Goal: Task Accomplishment & Management: Manage account settings

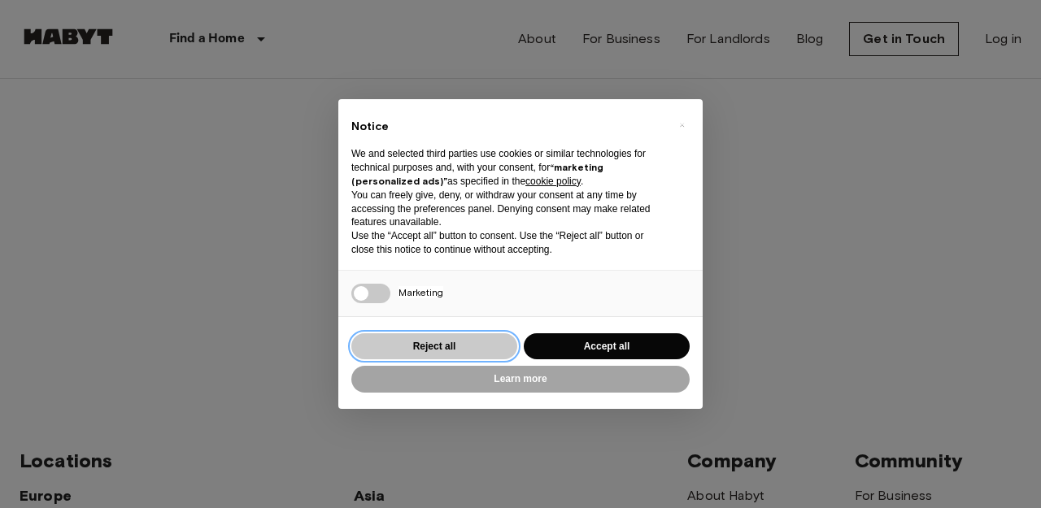
click at [442, 349] on button "Reject all" at bounding box center [434, 346] width 166 height 27
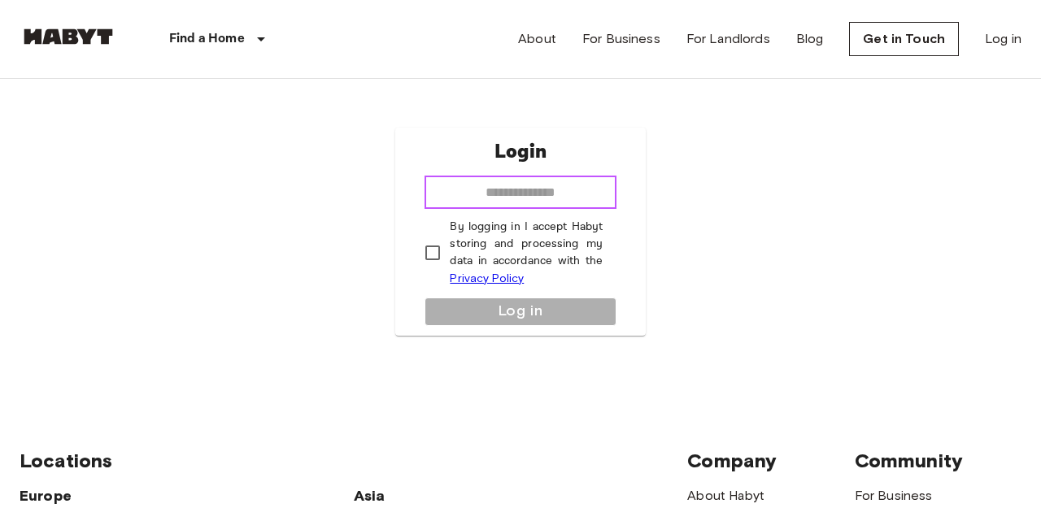
click at [547, 203] on input "email" at bounding box center [520, 193] width 191 height 33
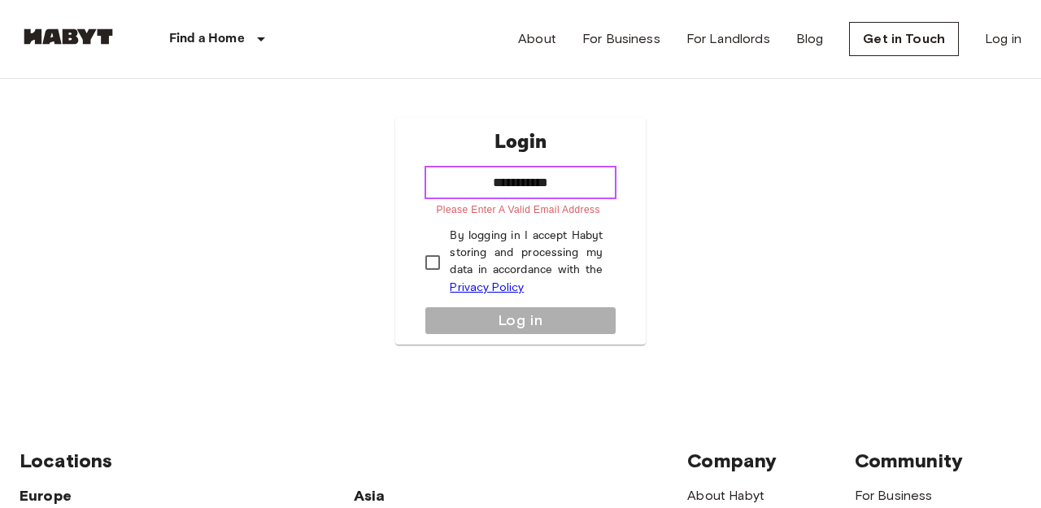
paste input "**********"
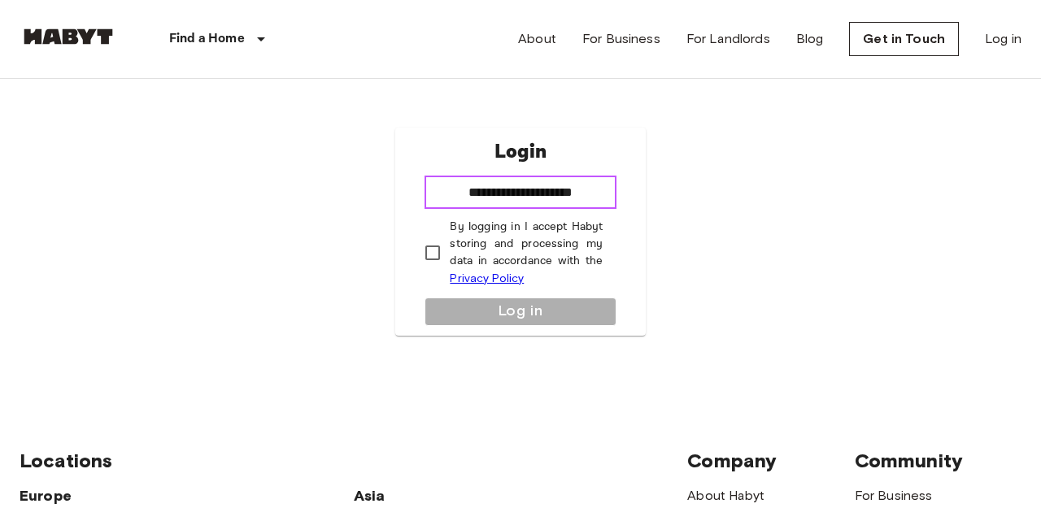
type input "**********"
click at [471, 275] on link "Privacy Policy" at bounding box center [487, 279] width 74 height 14
type input "**********"
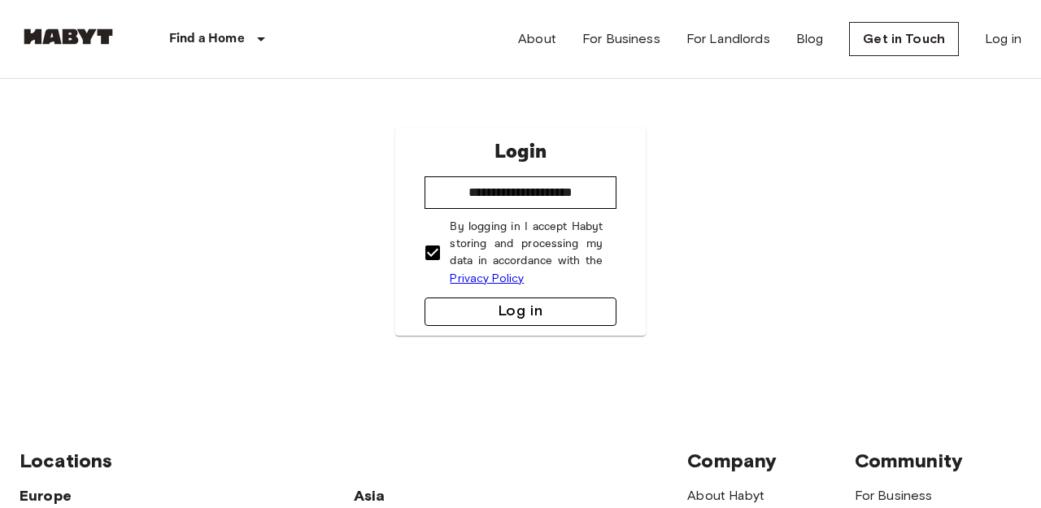
click at [517, 311] on button "Log in" at bounding box center [520, 312] width 191 height 28
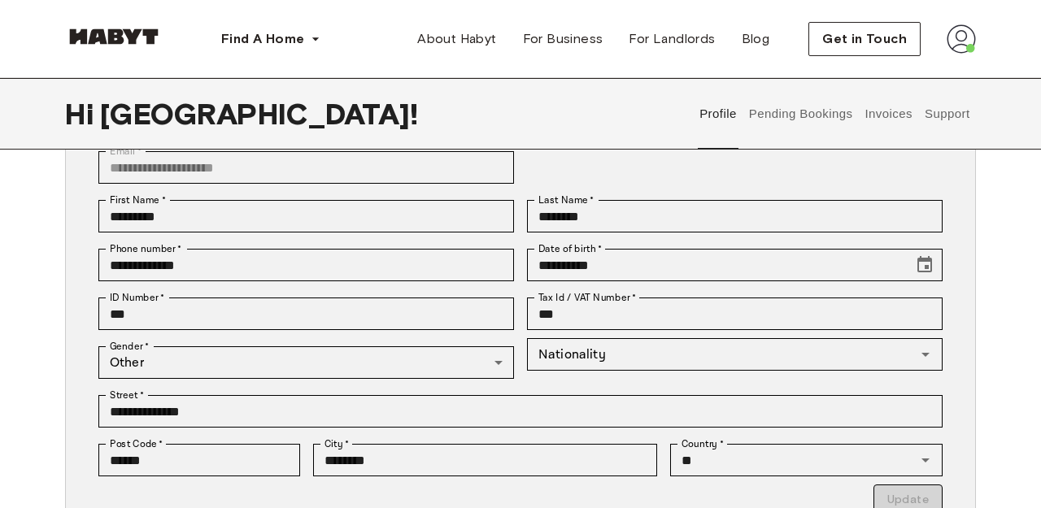
scroll to position [146, 0]
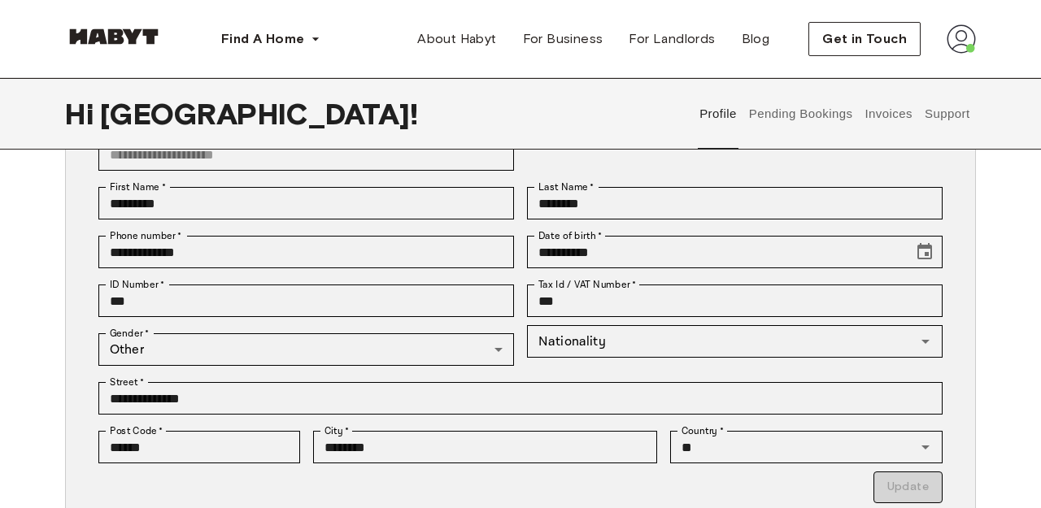
click at [331, 367] on div "Gender   * Other ***** Gender   *" at bounding box center [299, 349] width 429 height 49
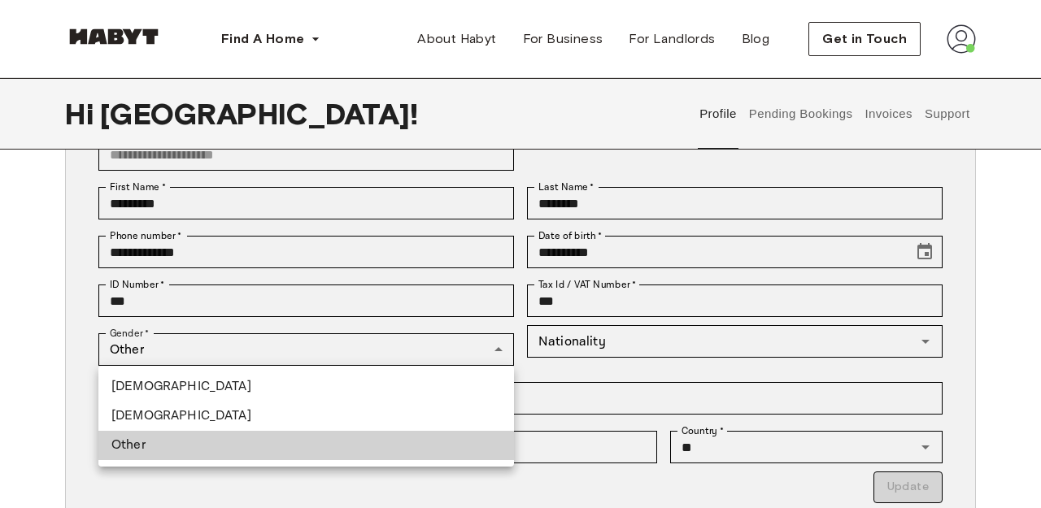
click at [218, 422] on li "Female" at bounding box center [306, 416] width 416 height 29
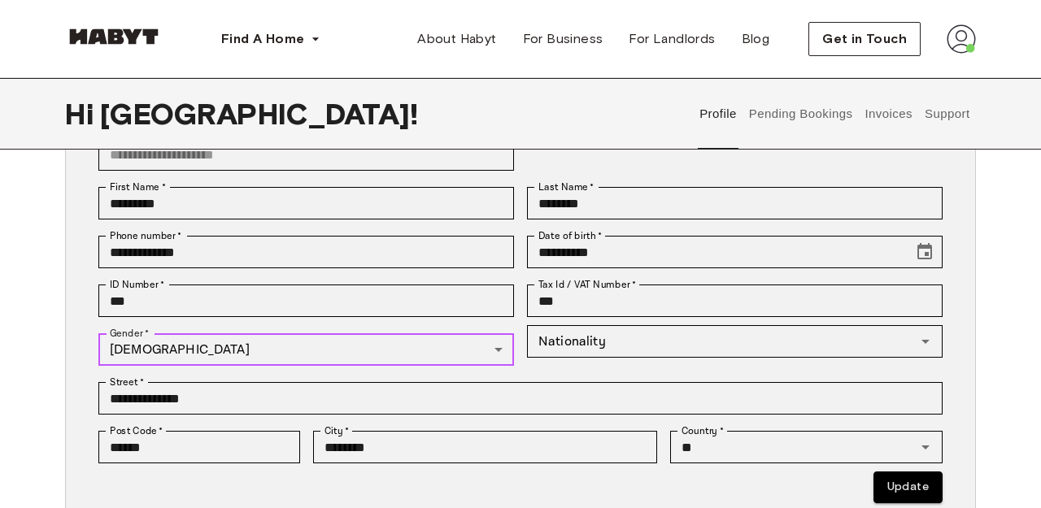
type input "******"
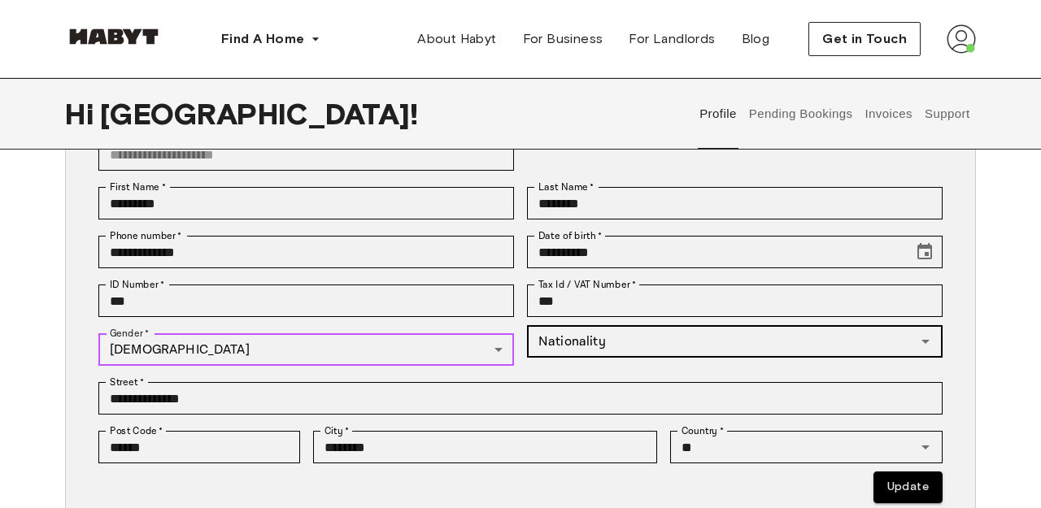
click at [603, 329] on div "Nationality" at bounding box center [735, 341] width 416 height 33
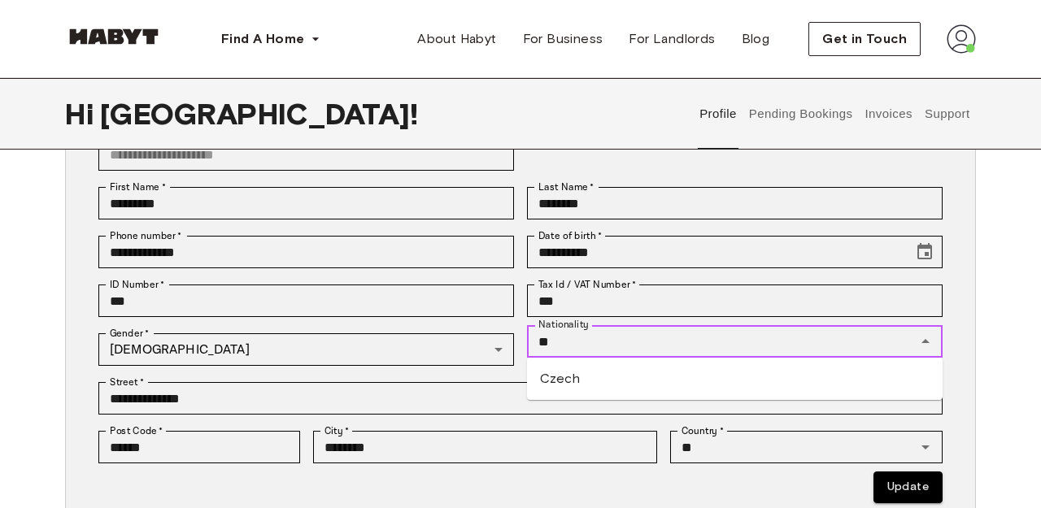
click at [573, 394] on ul "Czech" at bounding box center [735, 379] width 416 height 42
click at [569, 368] on li "Czech" at bounding box center [735, 378] width 416 height 29
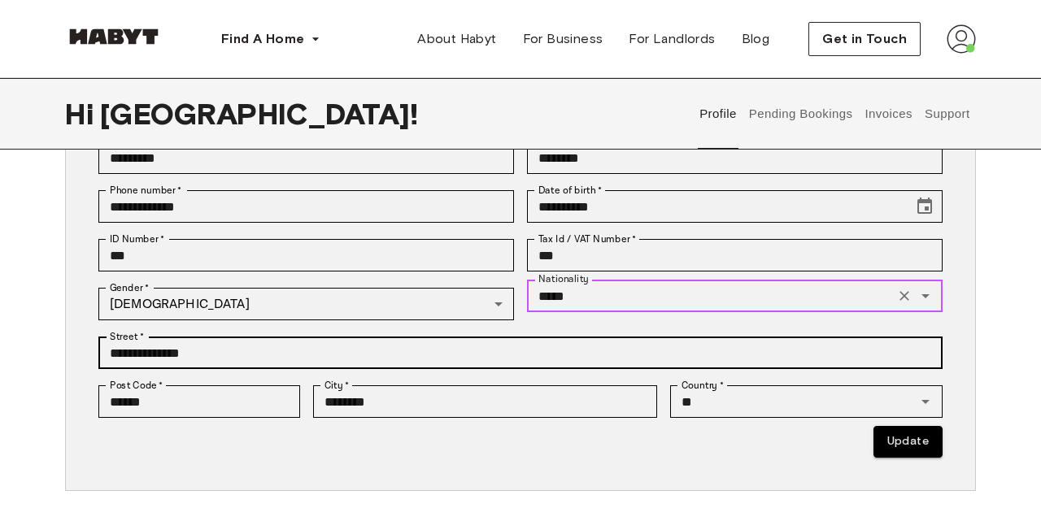
scroll to position [193, 0]
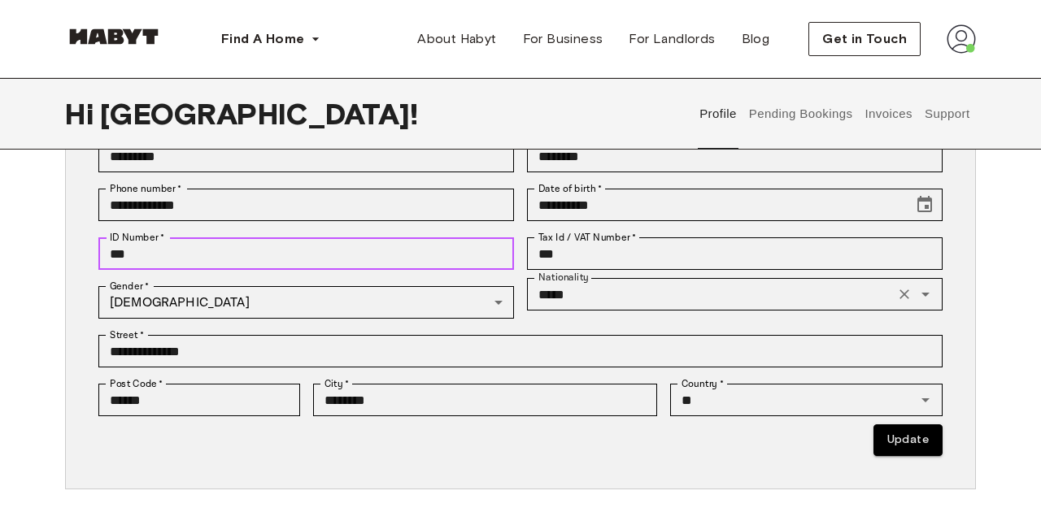
click at [224, 257] on input "***" at bounding box center [306, 254] width 416 height 33
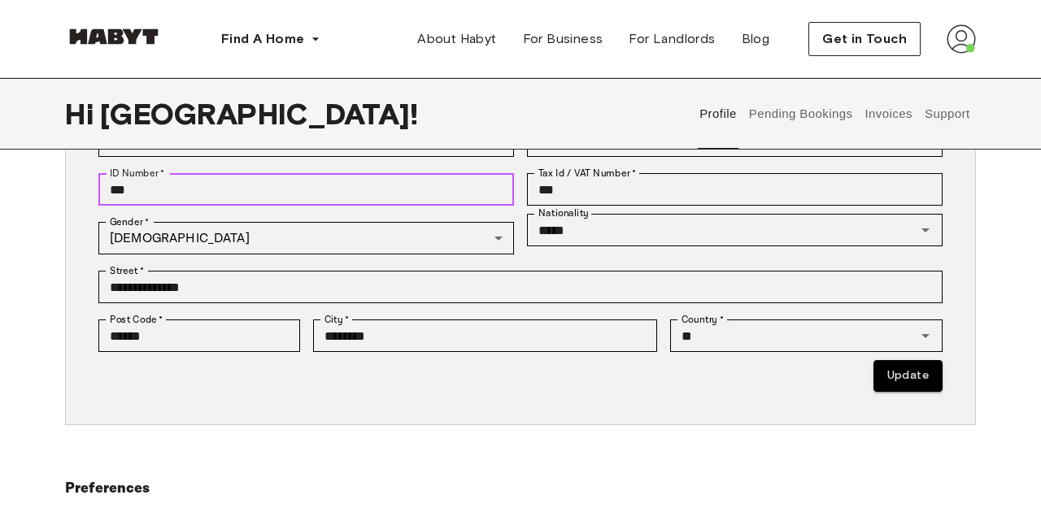
scroll to position [224, 0]
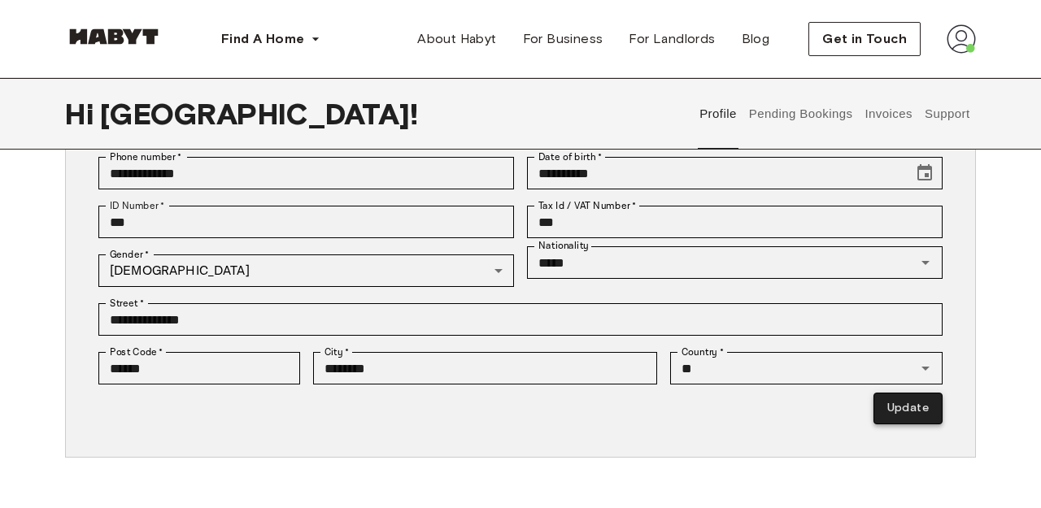
click at [894, 414] on button "Update" at bounding box center [908, 409] width 69 height 32
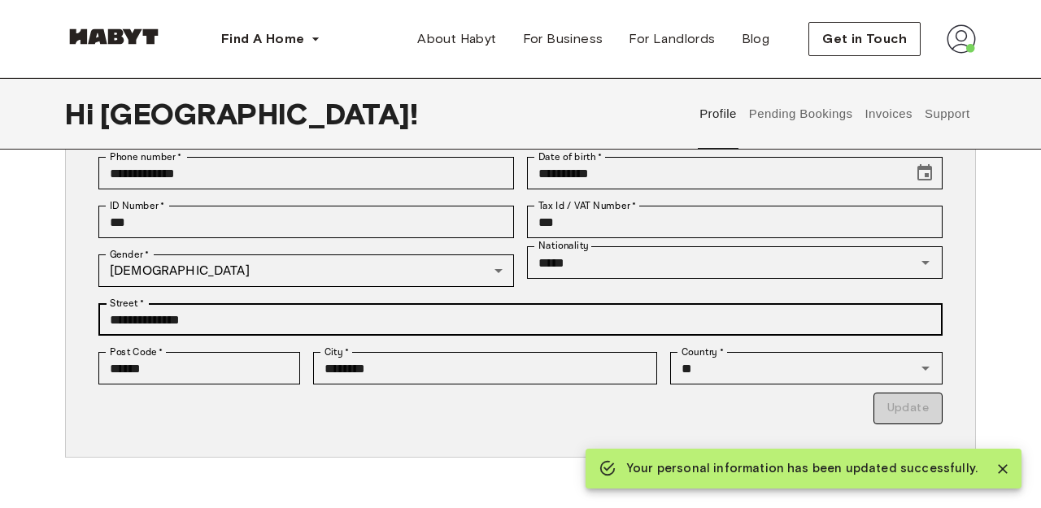
type input "*********"
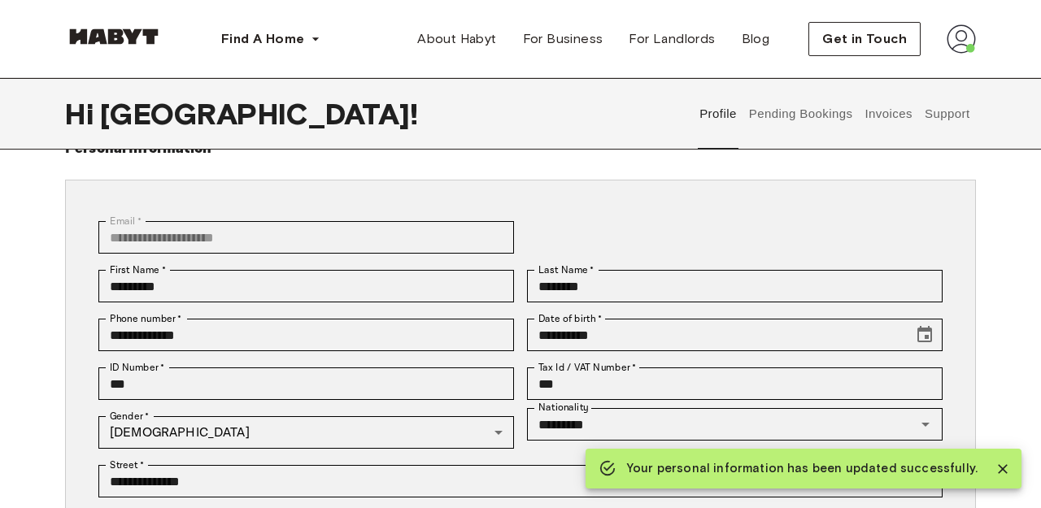
scroll to position [102, 0]
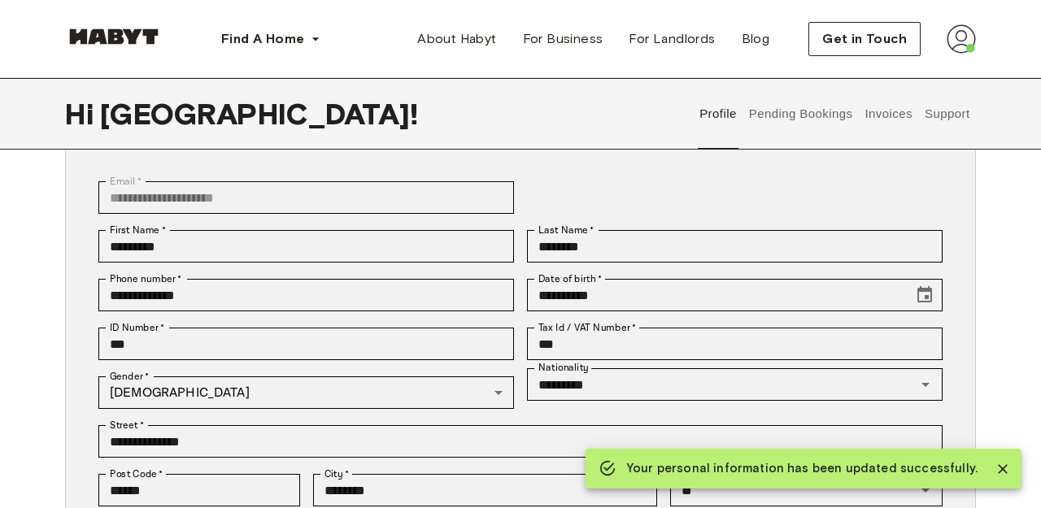
click at [783, 113] on button "Pending Bookings" at bounding box center [801, 114] width 108 height 72
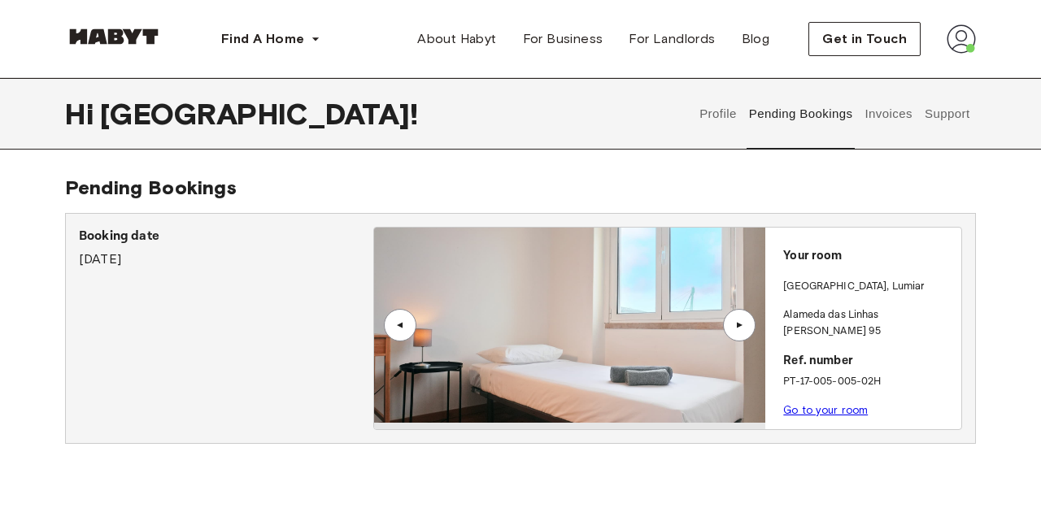
click at [747, 332] on div "▲" at bounding box center [739, 325] width 33 height 33
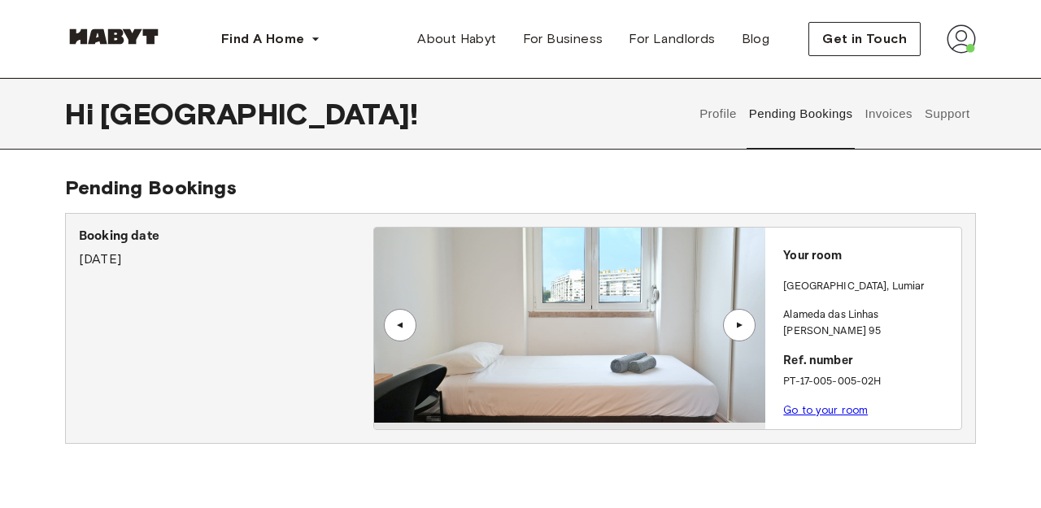
click at [747, 333] on div "▲" at bounding box center [739, 325] width 33 height 33
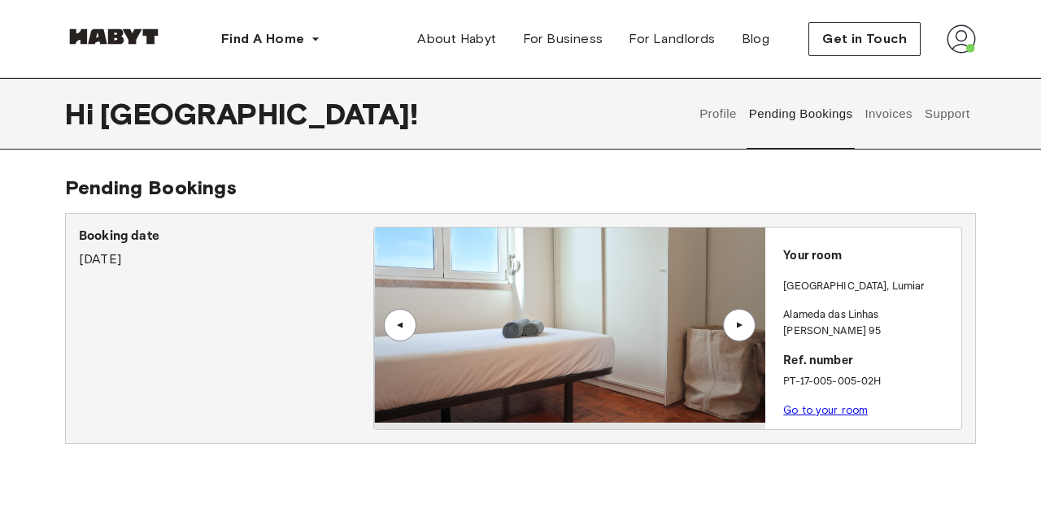
click at [747, 333] on div "▲" at bounding box center [739, 325] width 33 height 33
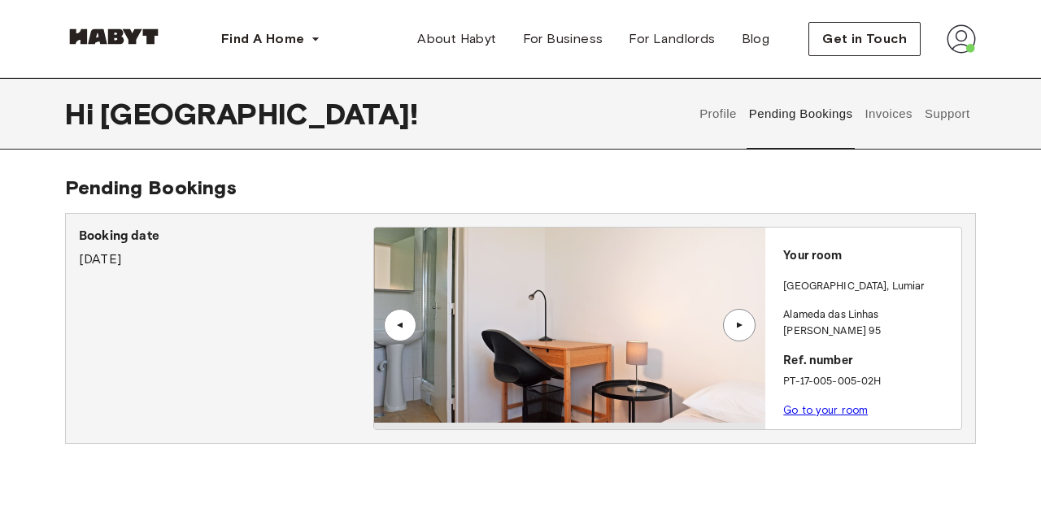
click at [747, 333] on div "▲" at bounding box center [739, 325] width 33 height 33
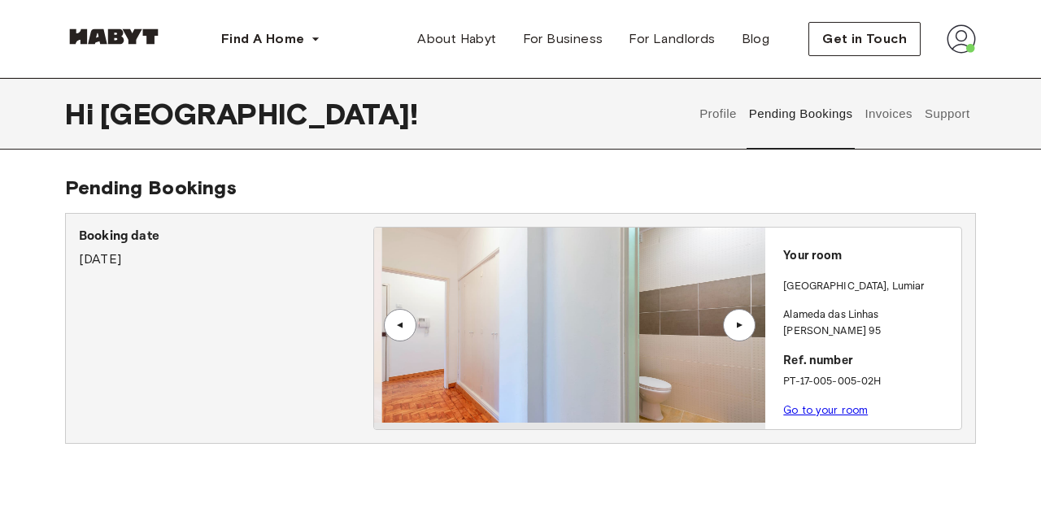
click at [747, 333] on div "▲" at bounding box center [739, 325] width 33 height 33
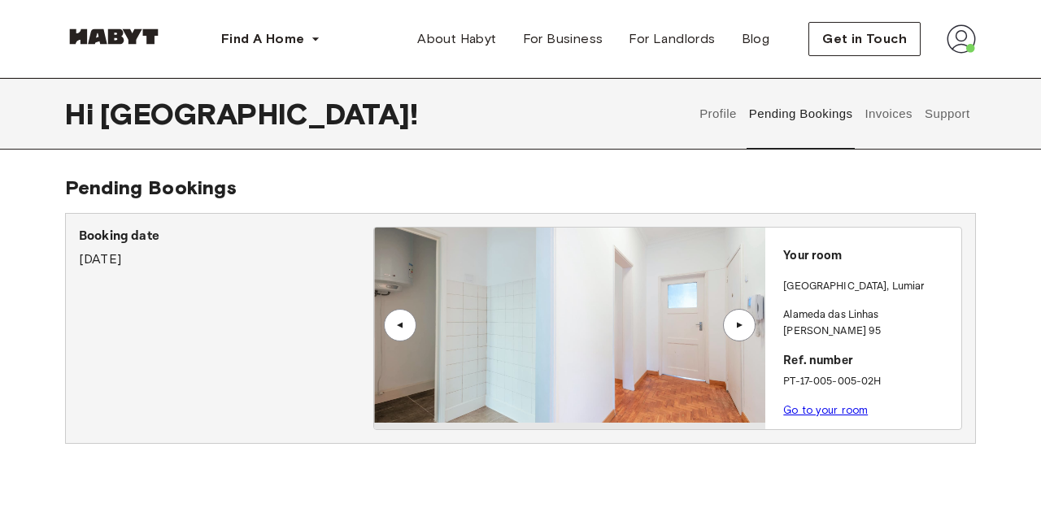
click at [816, 404] on link "Go to your room" at bounding box center [825, 410] width 85 height 12
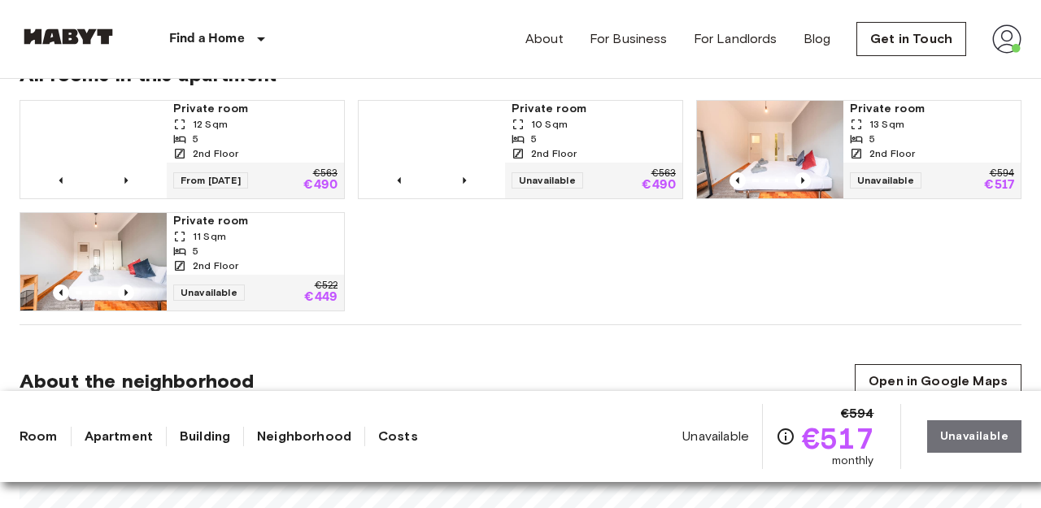
scroll to position [1087, 0]
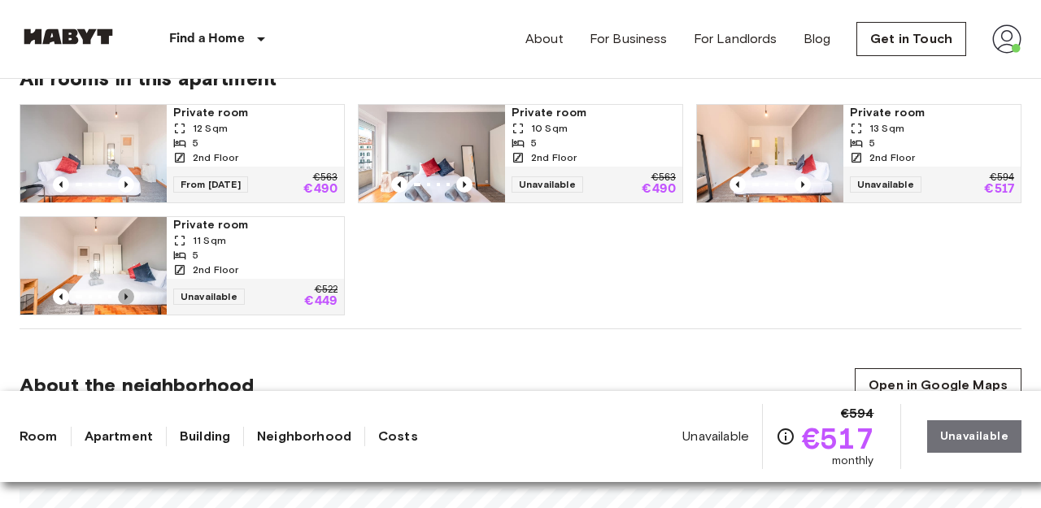
click at [124, 297] on icon "Previous image" at bounding box center [126, 297] width 16 height 16
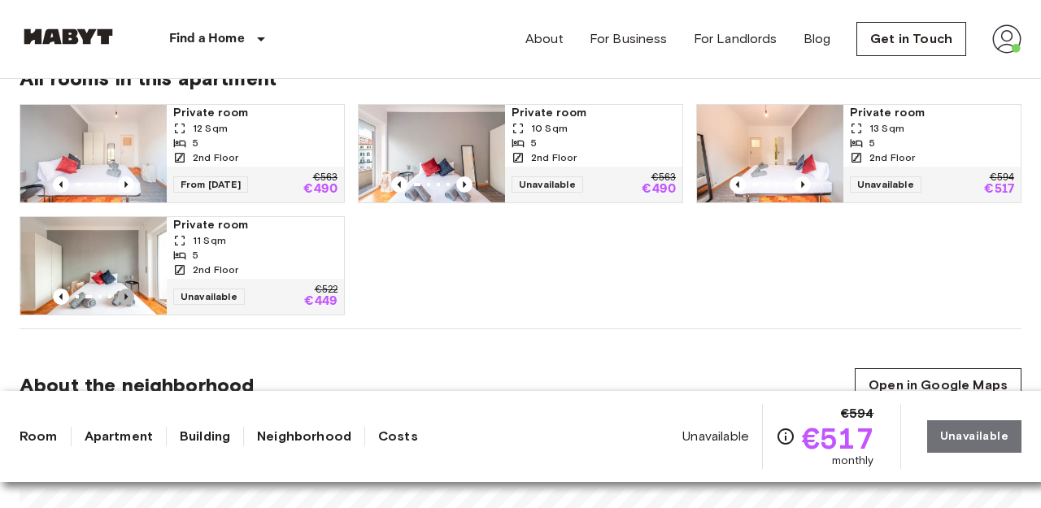
click at [124, 297] on icon "Previous image" at bounding box center [126, 297] width 16 height 16
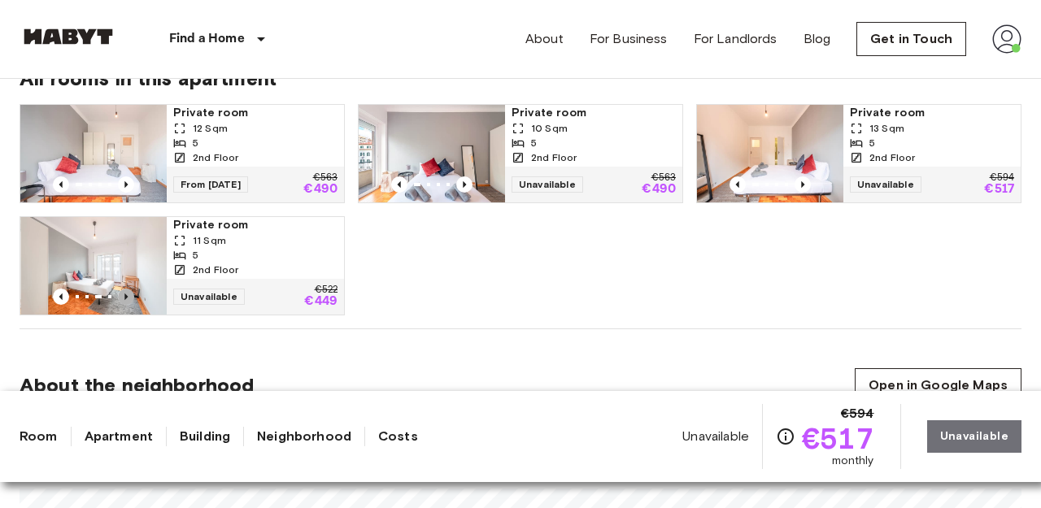
click at [124, 297] on icon "Previous image" at bounding box center [126, 297] width 16 height 16
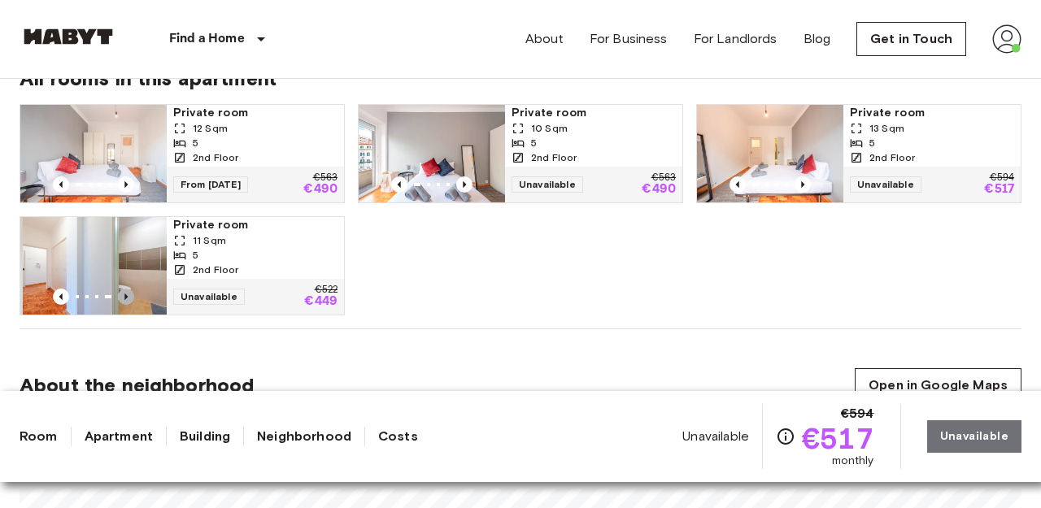
click at [124, 297] on icon "Previous image" at bounding box center [126, 297] width 16 height 16
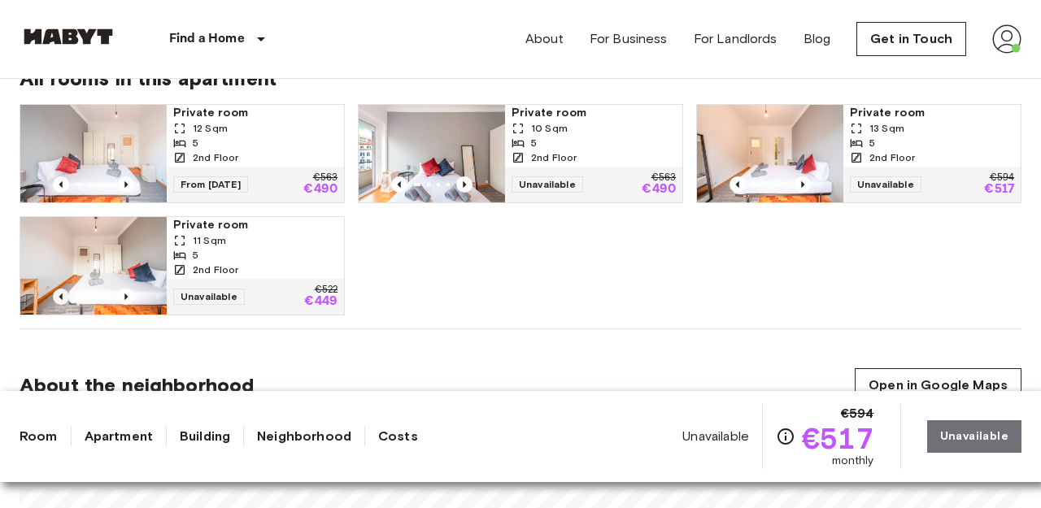
click at [63, 299] on icon "Previous image" at bounding box center [61, 297] width 16 height 16
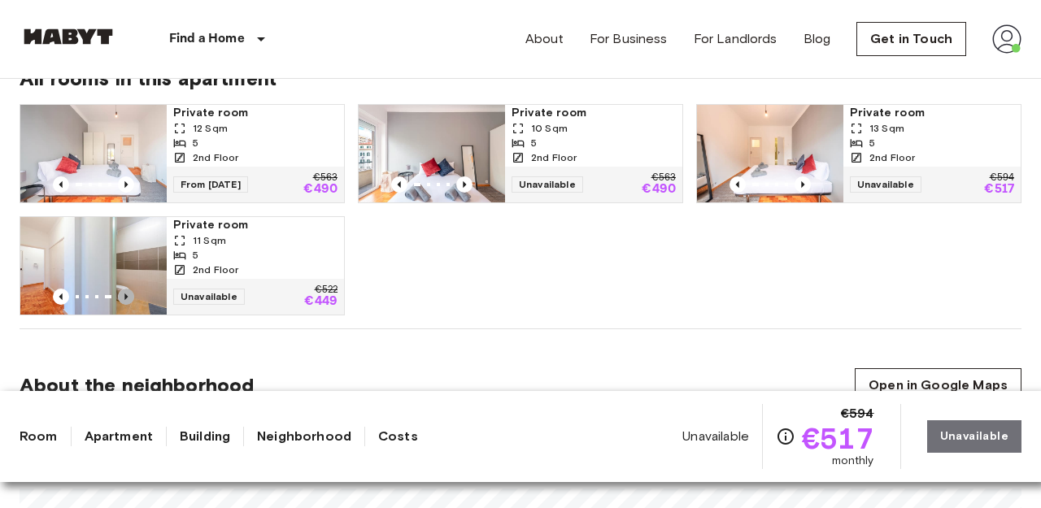
click at [129, 294] on icon "Previous image" at bounding box center [126, 297] width 16 height 16
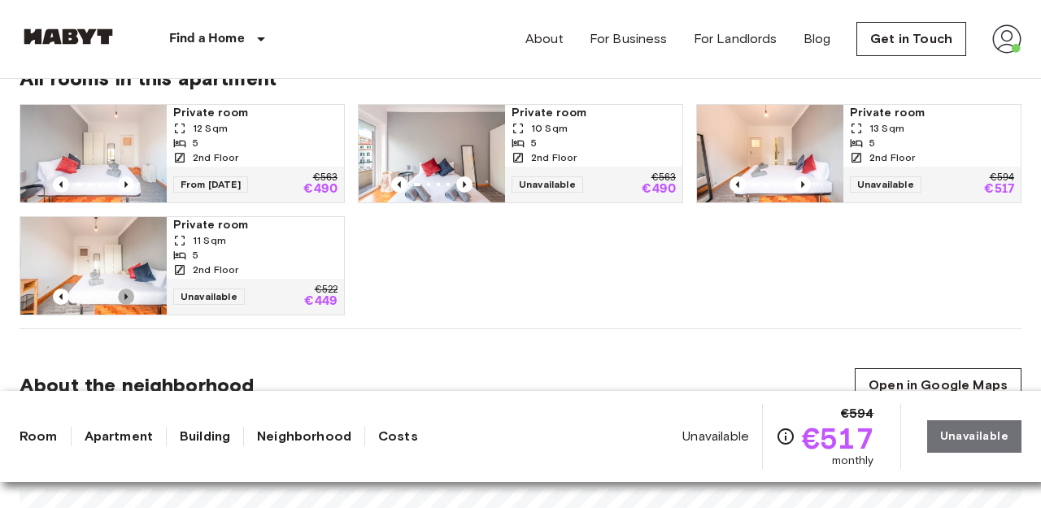
click at [129, 294] on icon "Previous image" at bounding box center [126, 297] width 16 height 16
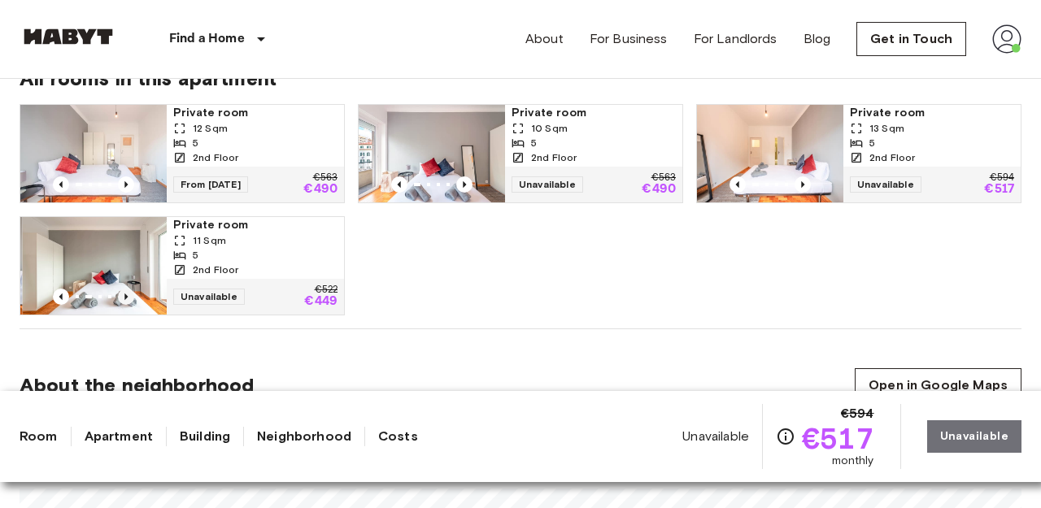
click at [129, 294] on icon "Previous image" at bounding box center [126, 297] width 16 height 16
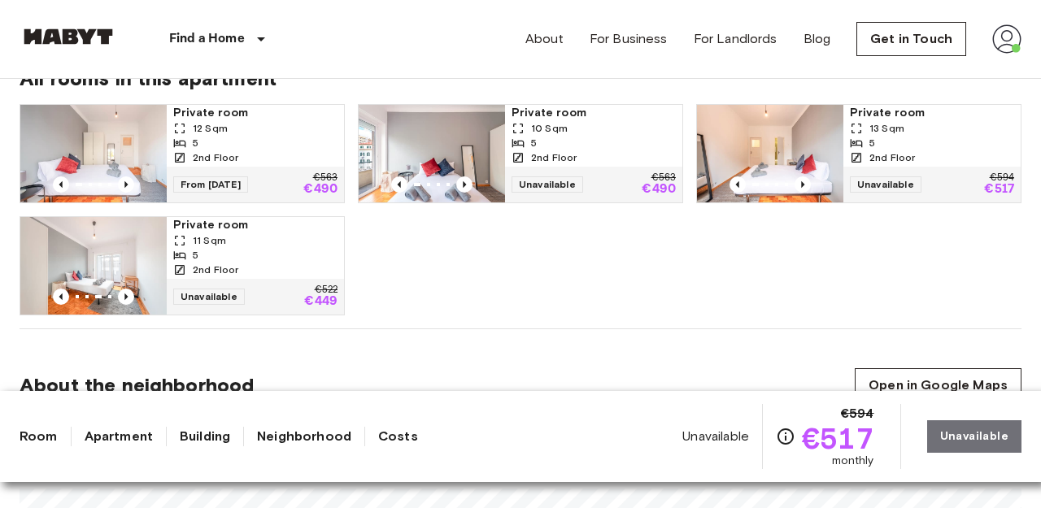
scroll to position [1059, 0]
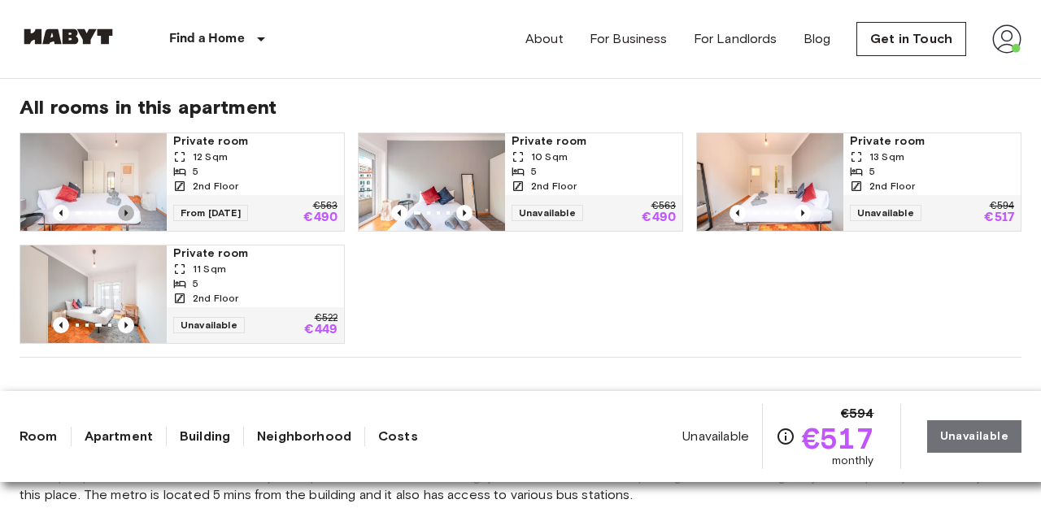
click at [126, 217] on icon "Previous image" at bounding box center [126, 213] width 16 height 16
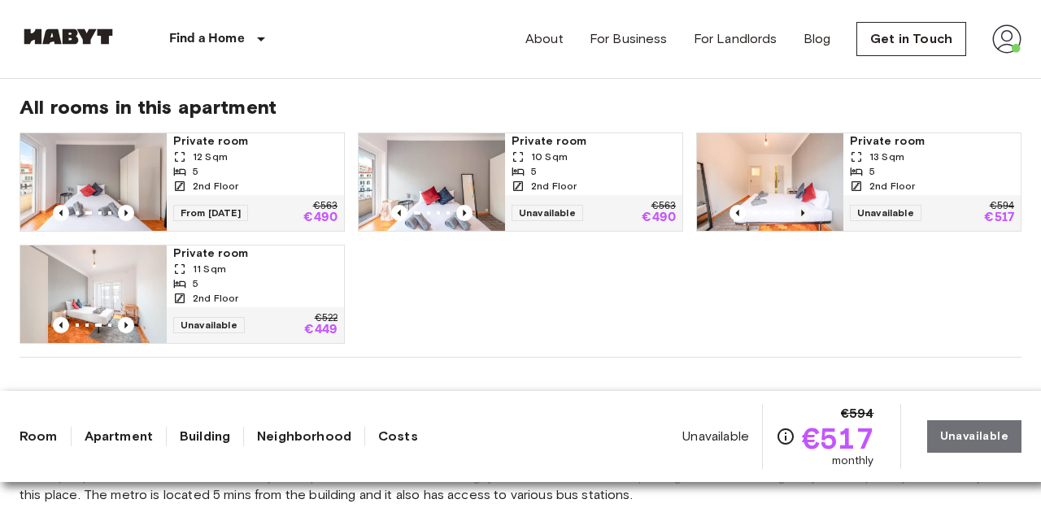
click at [803, 214] on icon "Previous image" at bounding box center [802, 213] width 3 height 7
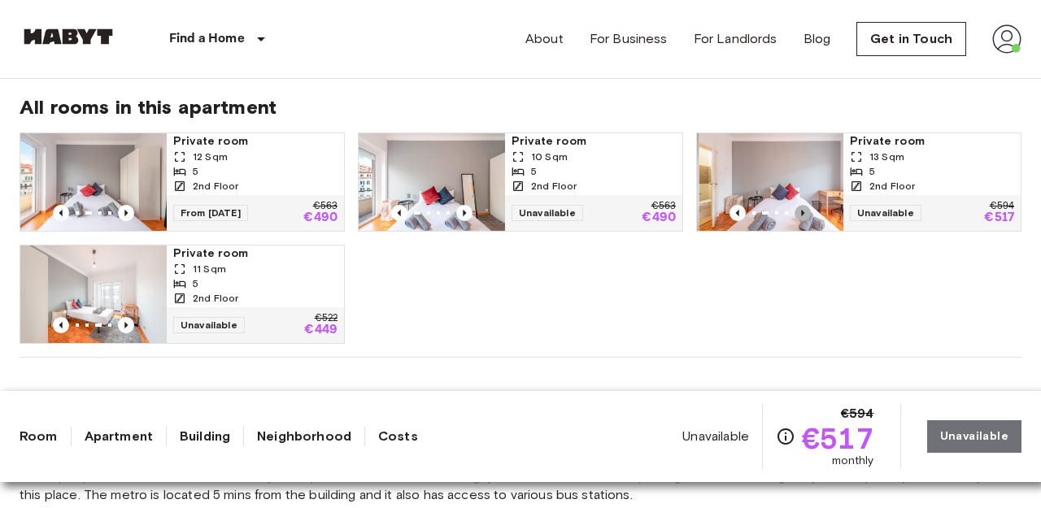
click at [803, 216] on icon "Previous image" at bounding box center [803, 213] width 16 height 16
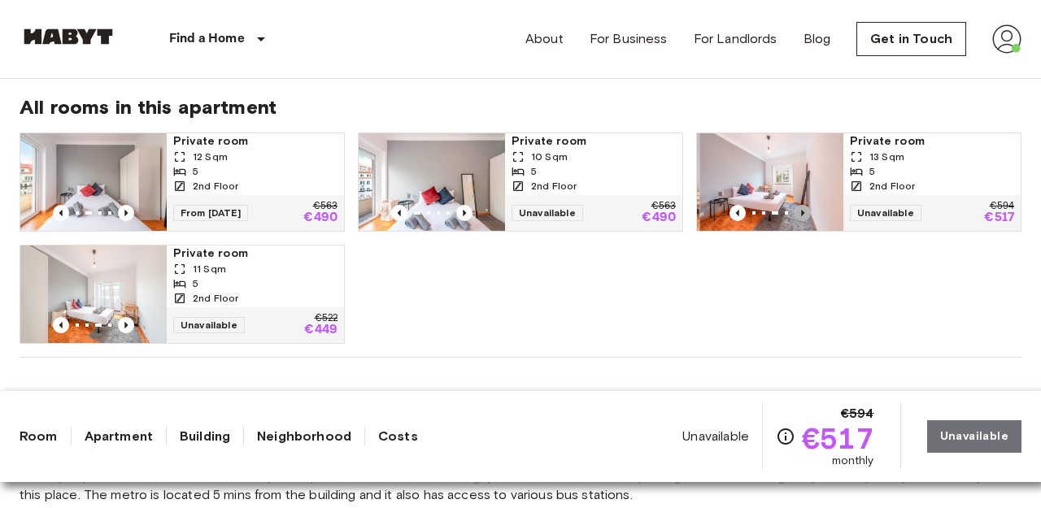
click at [803, 216] on icon "Previous image" at bounding box center [803, 213] width 16 height 16
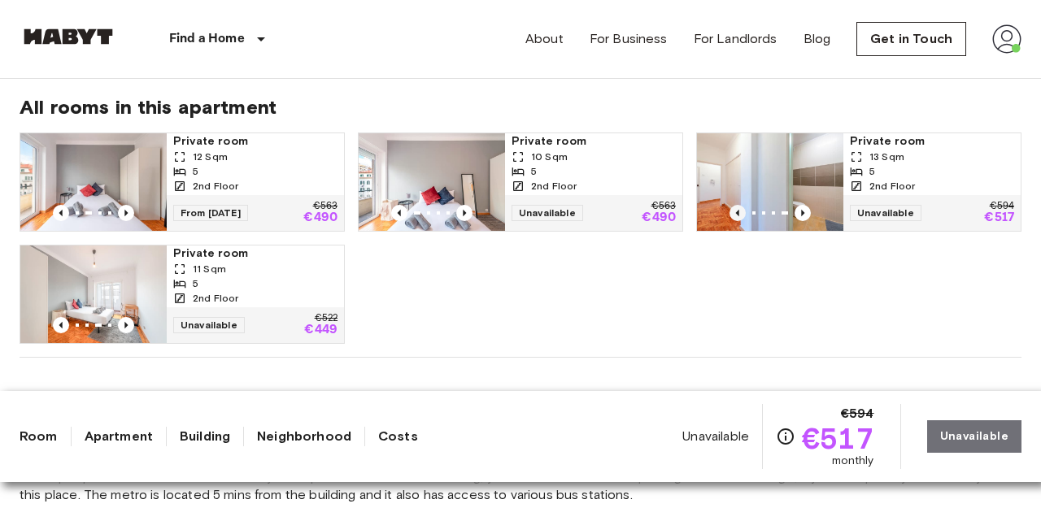
click at [732, 219] on icon "Previous image" at bounding box center [738, 213] width 16 height 16
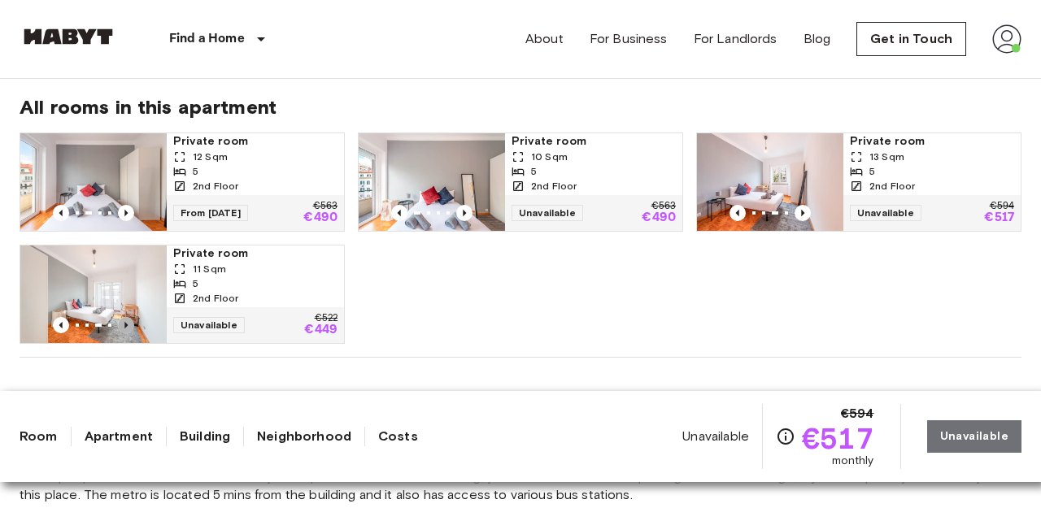
click at [128, 329] on icon "Previous image" at bounding box center [126, 325] width 16 height 16
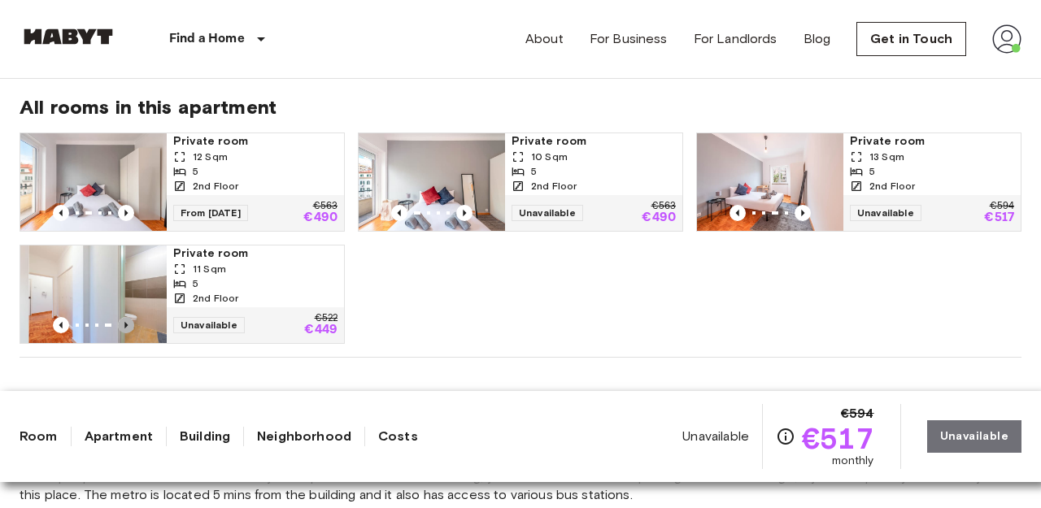
click at [128, 329] on icon "Previous image" at bounding box center [126, 325] width 16 height 16
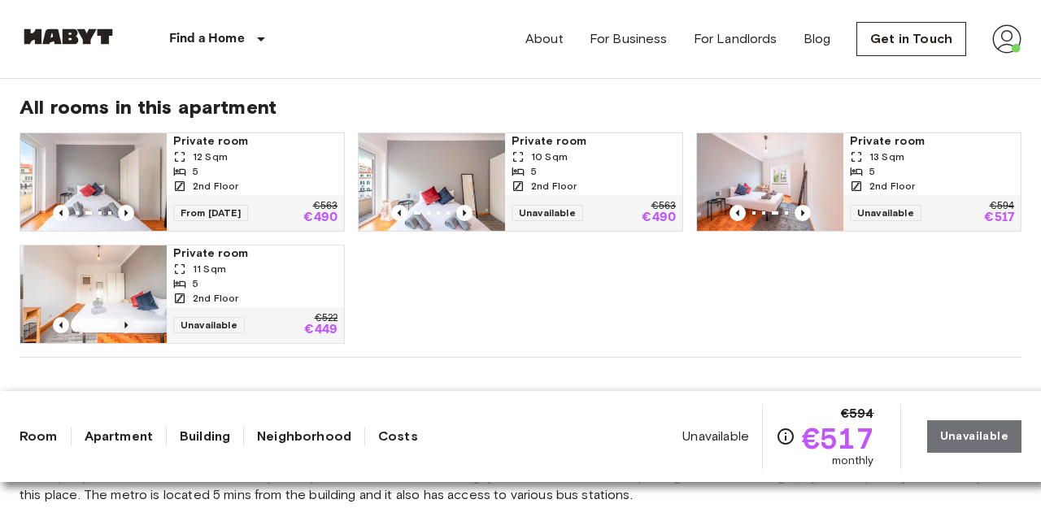
click at [128, 329] on icon "Previous image" at bounding box center [126, 325] width 16 height 16
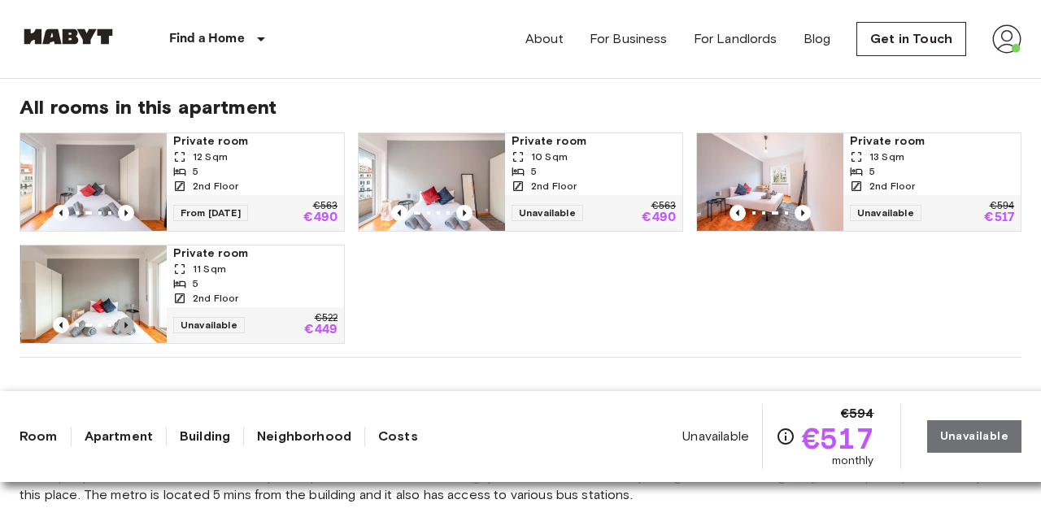
click at [128, 329] on icon "Previous image" at bounding box center [126, 325] width 16 height 16
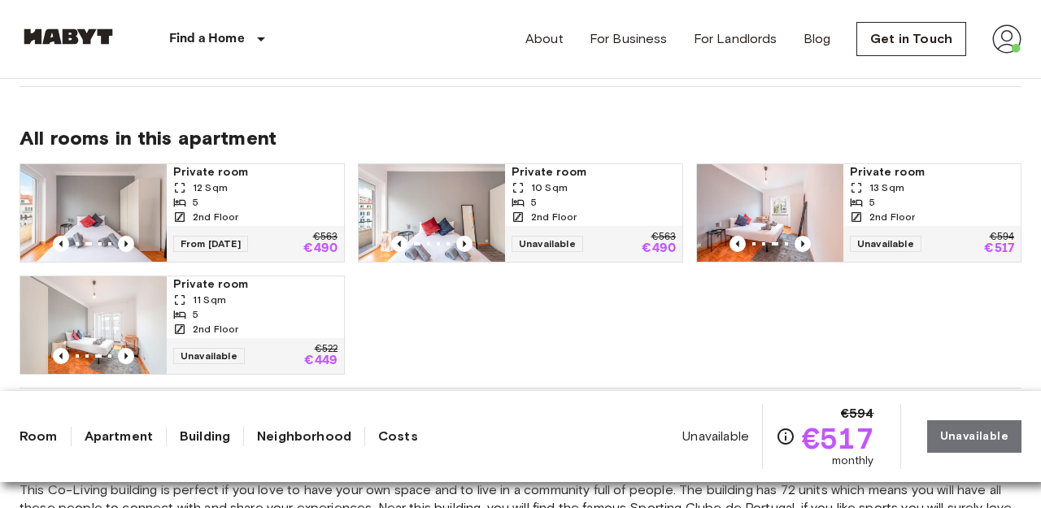
scroll to position [1024, 0]
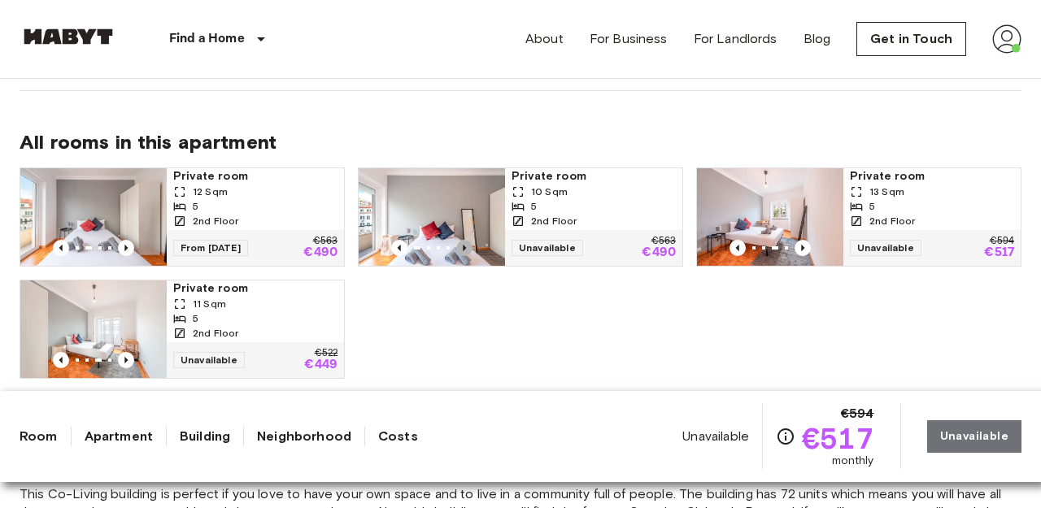
click at [466, 244] on icon "Previous image" at bounding box center [464, 248] width 16 height 16
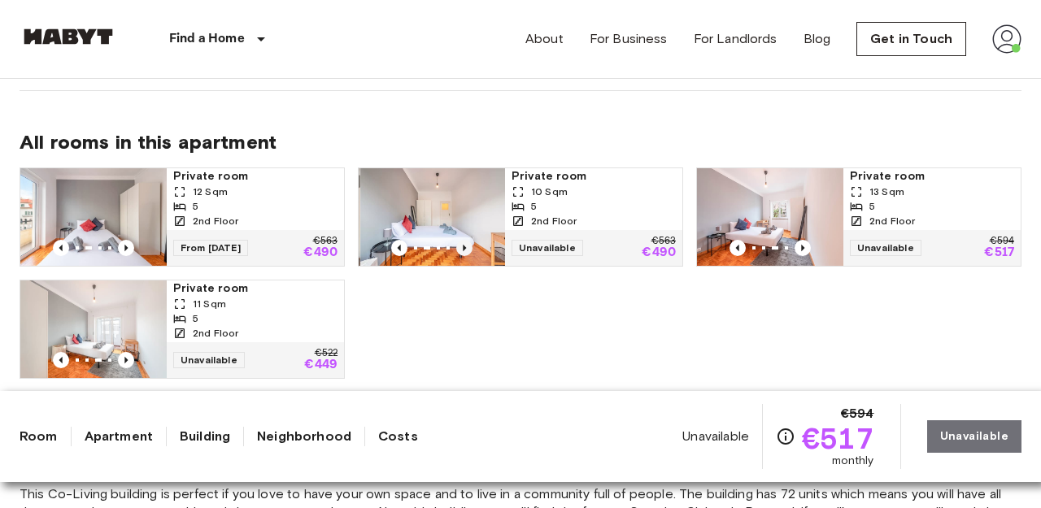
click at [464, 244] on icon "Previous image" at bounding box center [464, 248] width 16 height 16
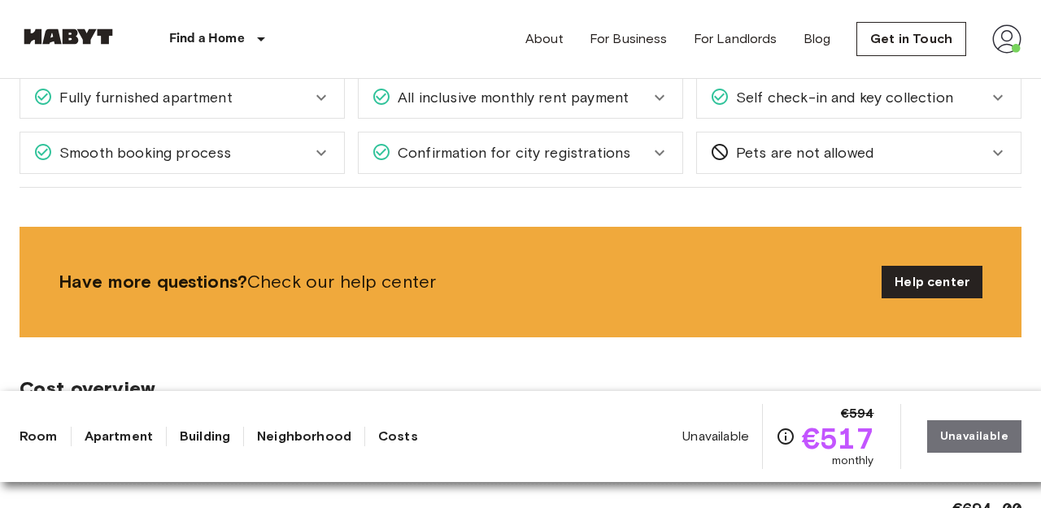
scroll to position [1842, 0]
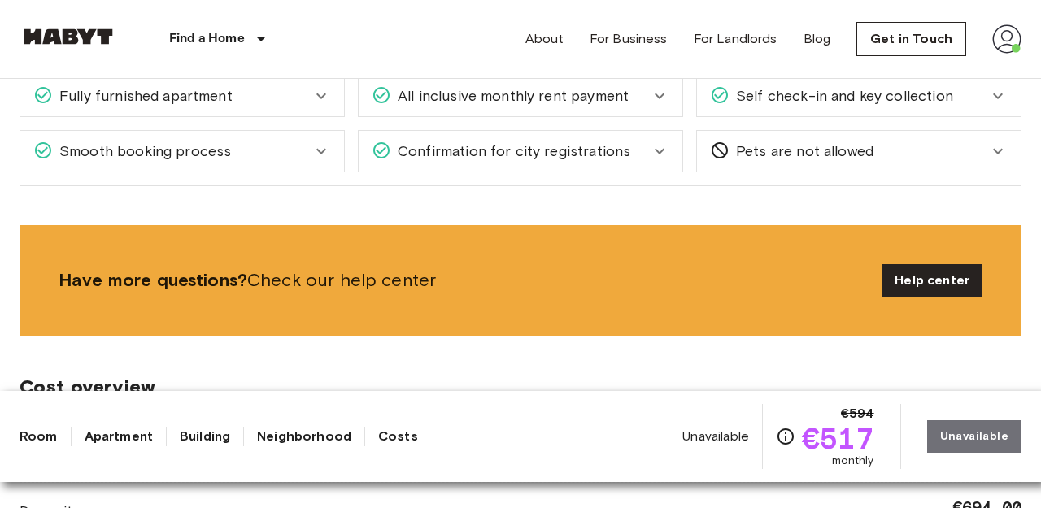
click at [499, 101] on span "All inclusive monthly rent payment" at bounding box center [510, 95] width 238 height 21
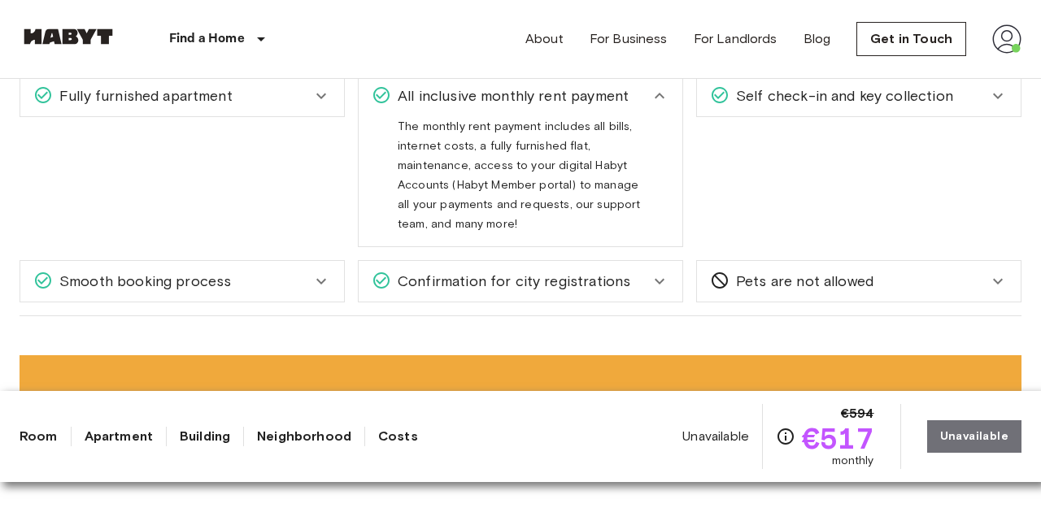
click at [499, 101] on span "All inclusive monthly rent payment" at bounding box center [510, 95] width 238 height 21
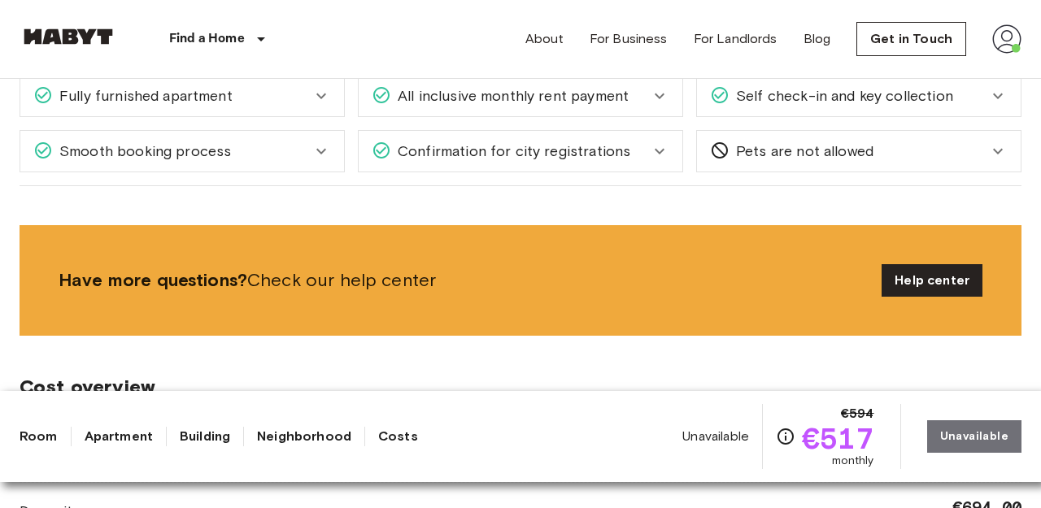
click at [834, 106] on span "Self check-in and key collection" at bounding box center [842, 95] width 224 height 21
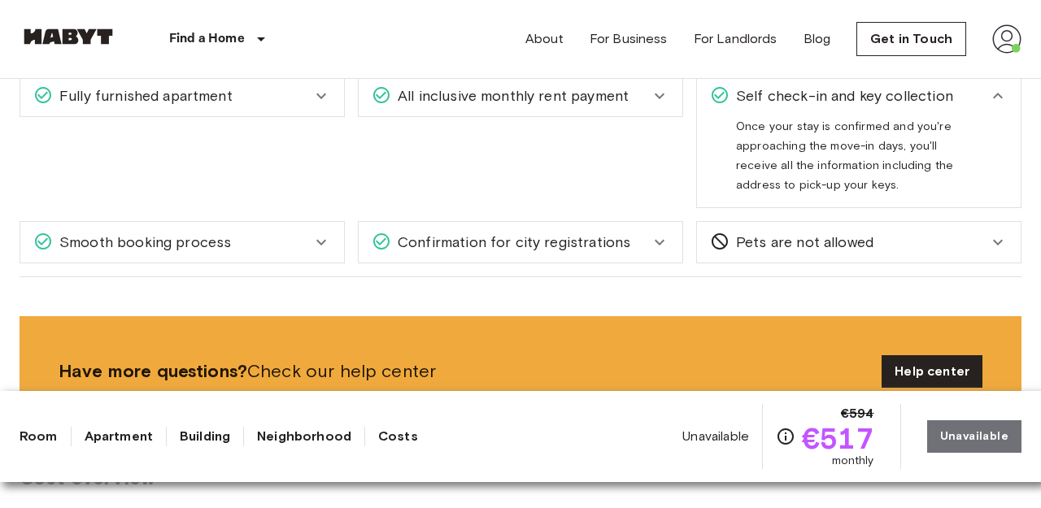
click at [767, 240] on span "Pets are not allowed" at bounding box center [802, 242] width 144 height 21
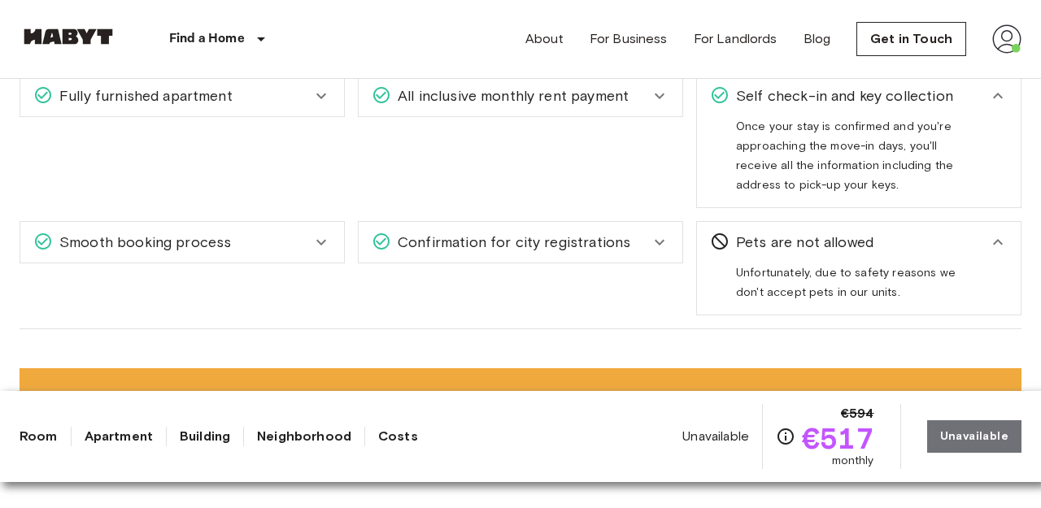
click at [590, 252] on span "Confirmation for city registrations" at bounding box center [510, 242] width 239 height 21
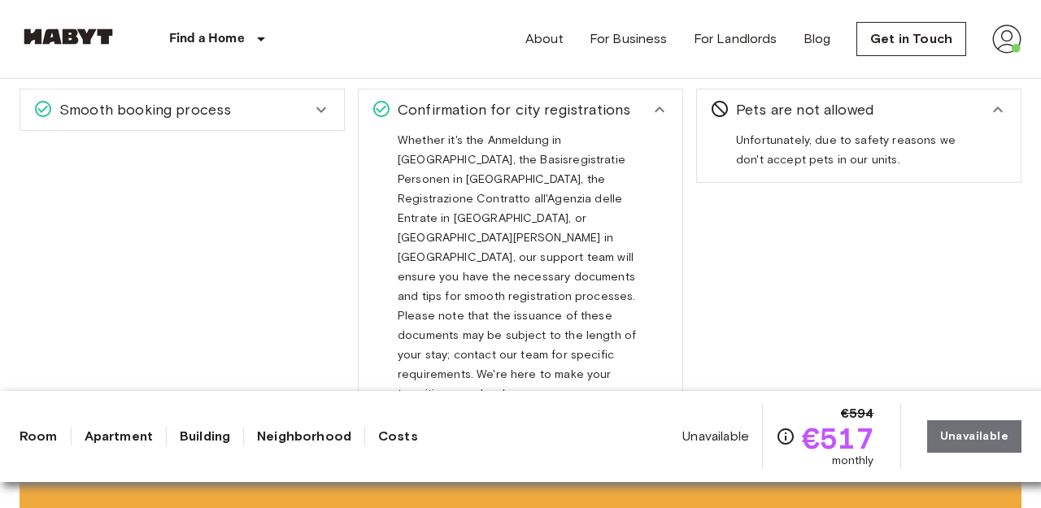
scroll to position [1978, 0]
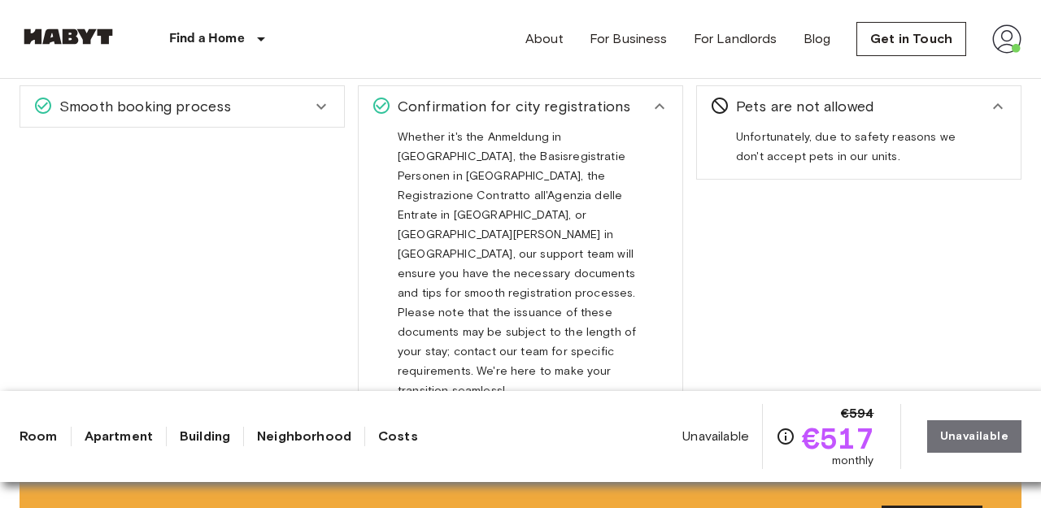
click at [266, 109] on div "Smooth booking process" at bounding box center [172, 106] width 278 height 21
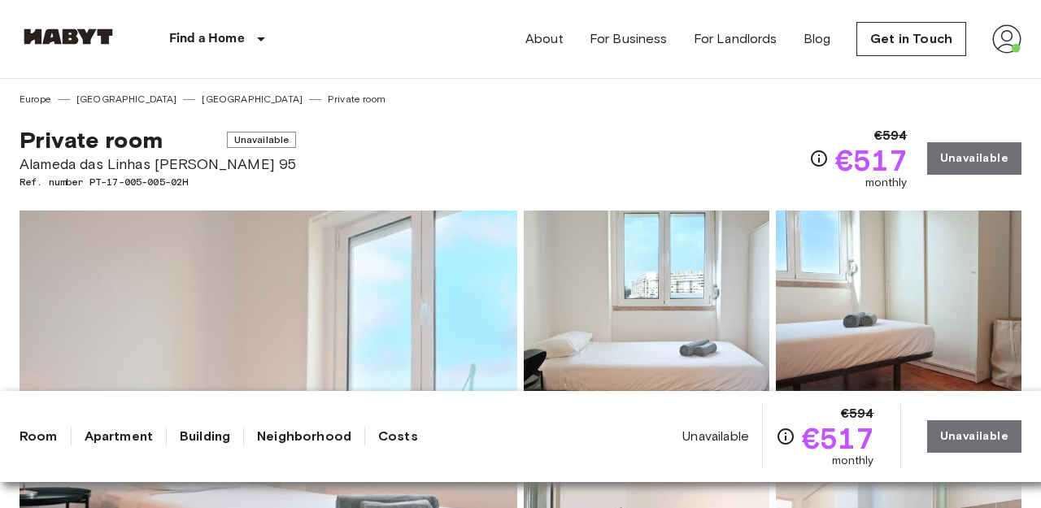
scroll to position [0, 0]
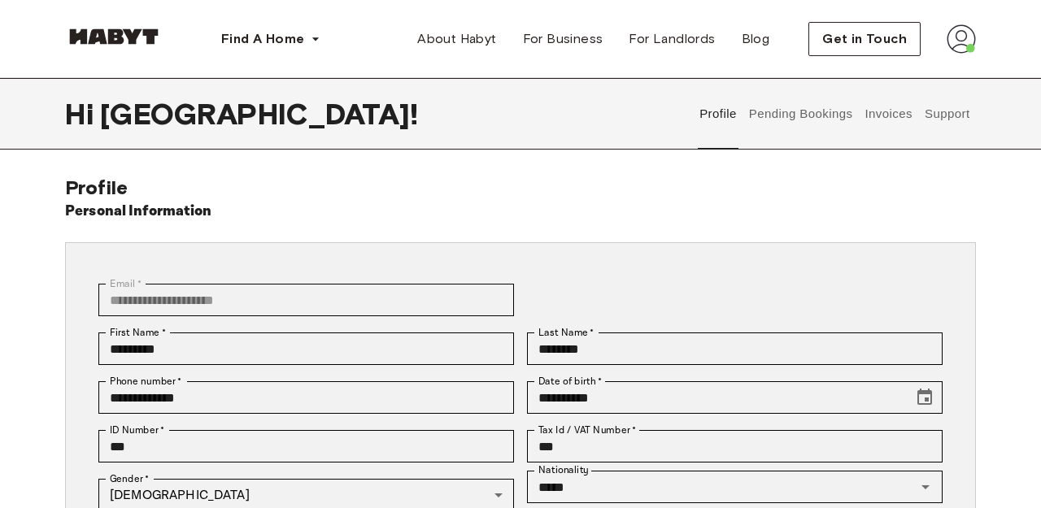
click at [786, 123] on button "Pending Bookings" at bounding box center [801, 114] width 108 height 72
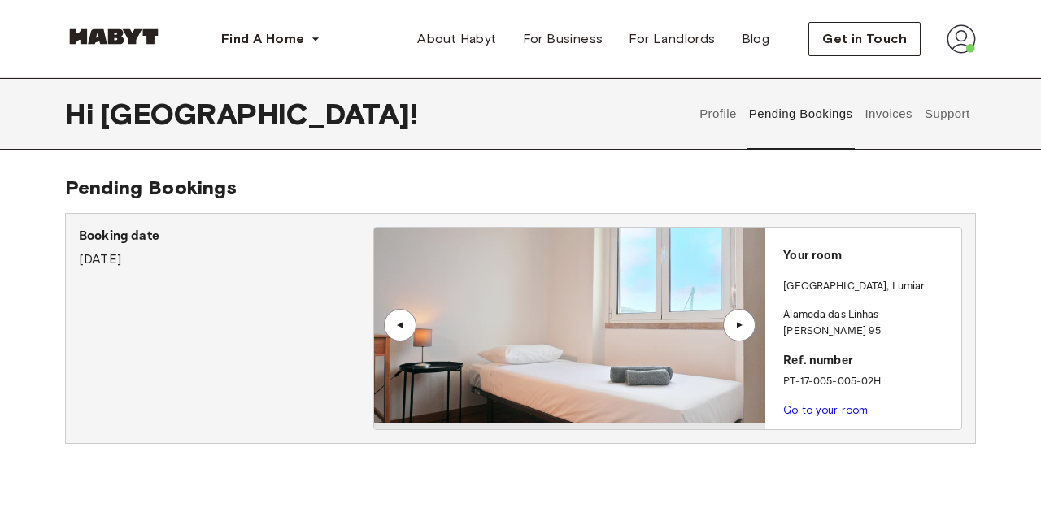
click at [878, 116] on button "Invoices" at bounding box center [888, 114] width 51 height 72
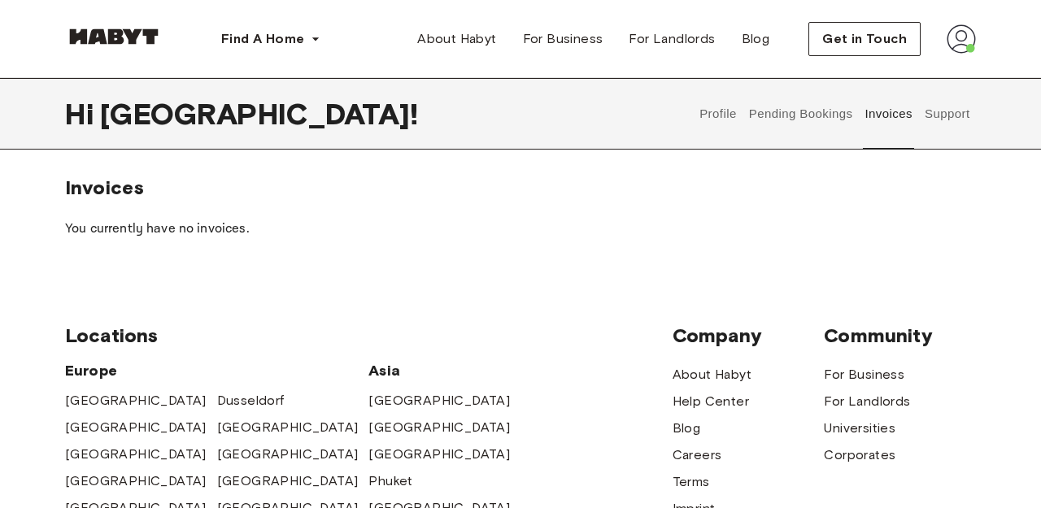
click at [710, 117] on button "Profile" at bounding box center [718, 114] width 41 height 72
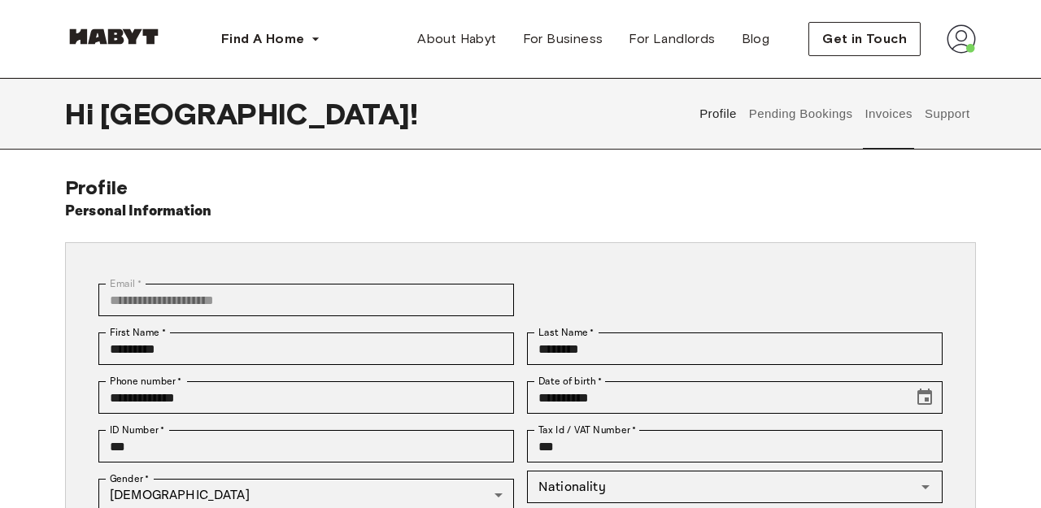
type input "*****"
type input "**"
click at [938, 115] on button "Support" at bounding box center [947, 114] width 50 height 72
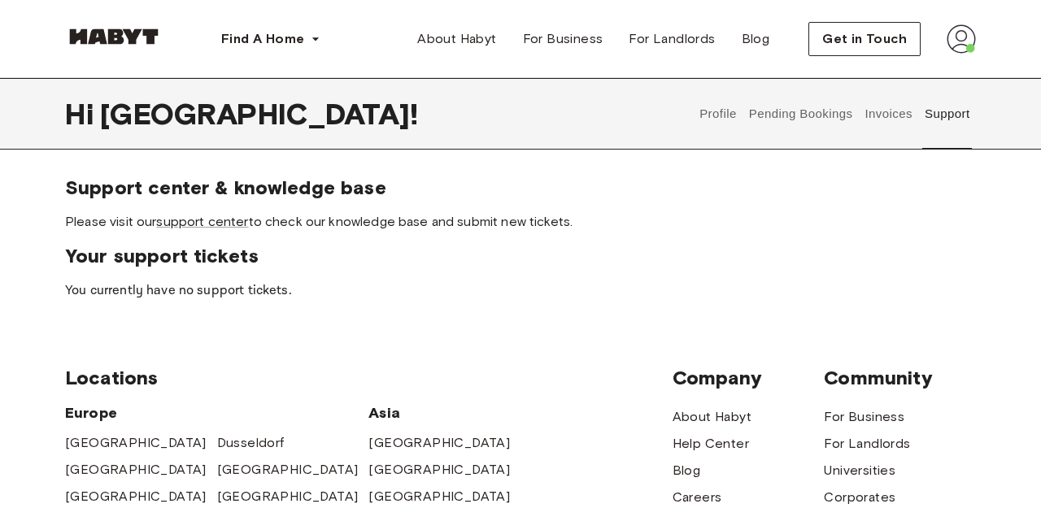
click at [963, 44] on img at bounding box center [961, 38] width 29 height 29
click at [740, 148] on div "Profile Pending Bookings Invoices Support" at bounding box center [835, 114] width 282 height 72
click at [744, 183] on span "Support center & knowledge base" at bounding box center [520, 188] width 911 height 24
click at [717, 112] on button "Profile" at bounding box center [718, 114] width 41 height 72
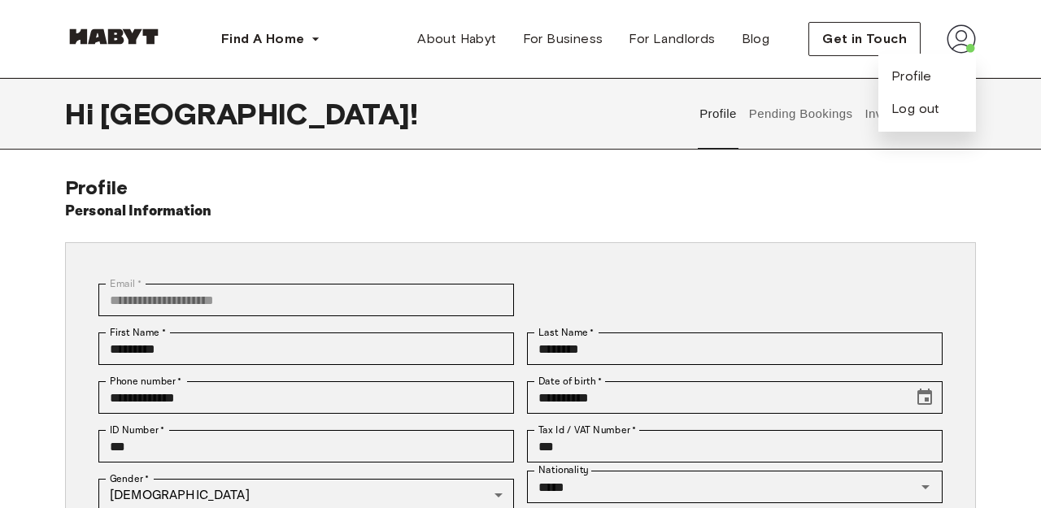
click at [789, 110] on button "Pending Bookings" at bounding box center [801, 114] width 108 height 72
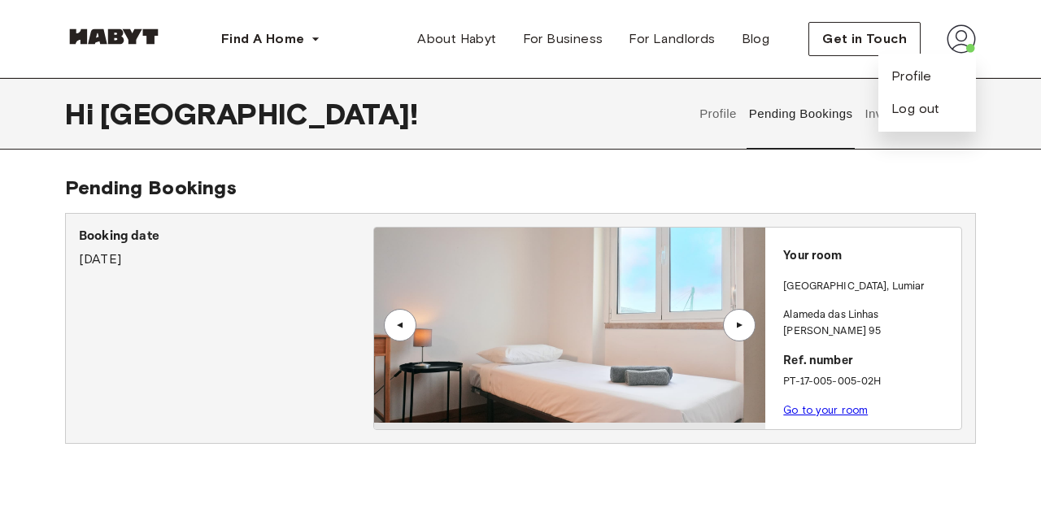
click at [865, 117] on button "Invoices" at bounding box center [888, 114] width 51 height 72
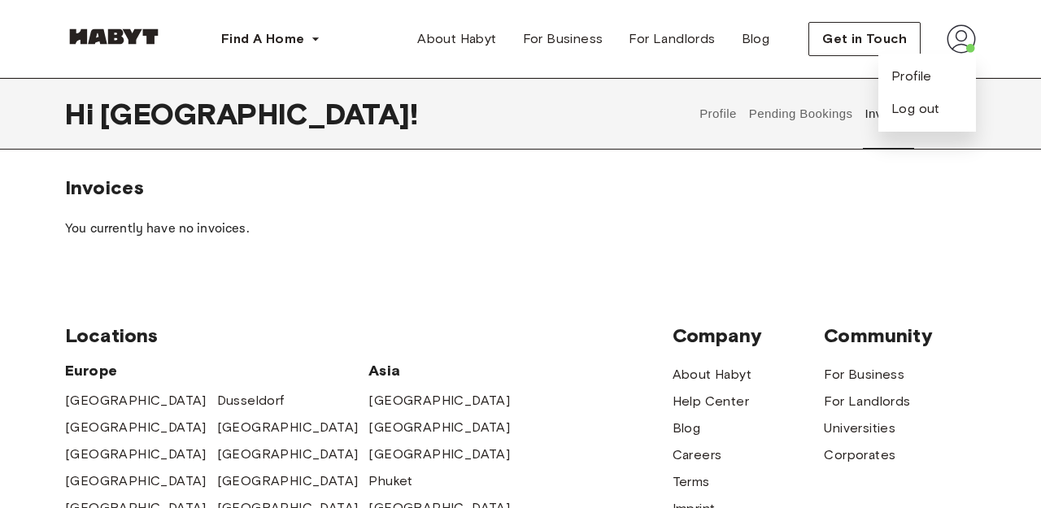
click at [695, 235] on p "You currently have no invoices." at bounding box center [520, 230] width 911 height 20
click at [887, 30] on span "Get in Touch" at bounding box center [864, 39] width 85 height 20
click at [808, 65] on div "Find A Home Europe Amsterdam Berlin Frankfurt Hamburg Lisbon Madrid Milan Moden…" at bounding box center [520, 39] width 911 height 78
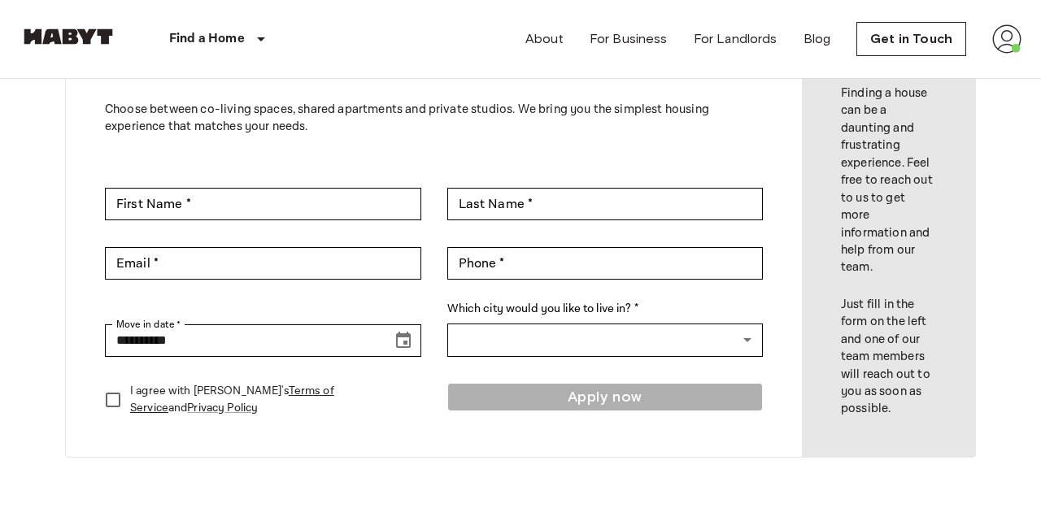
click at [999, 39] on img at bounding box center [1006, 38] width 29 height 29
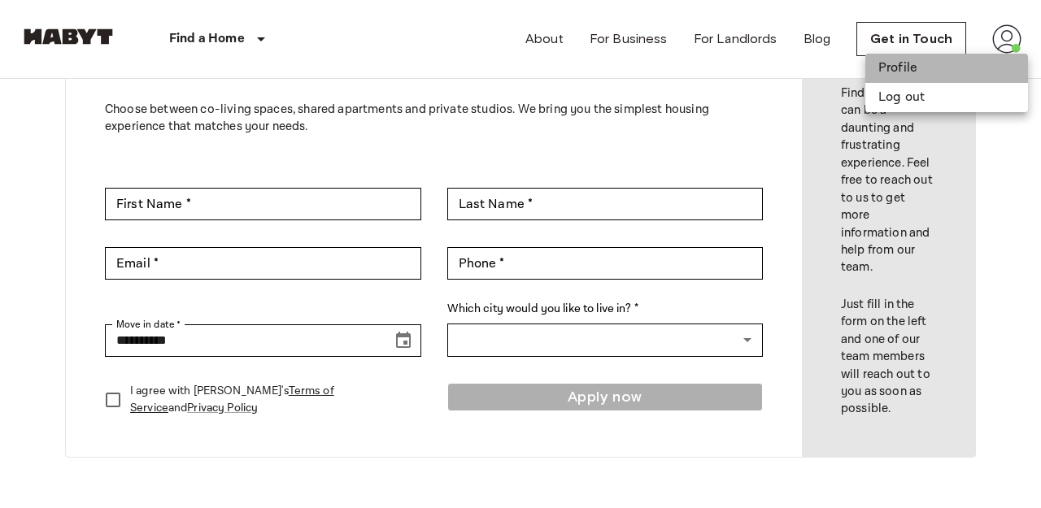
click at [919, 78] on li "Profile" at bounding box center [946, 68] width 163 height 29
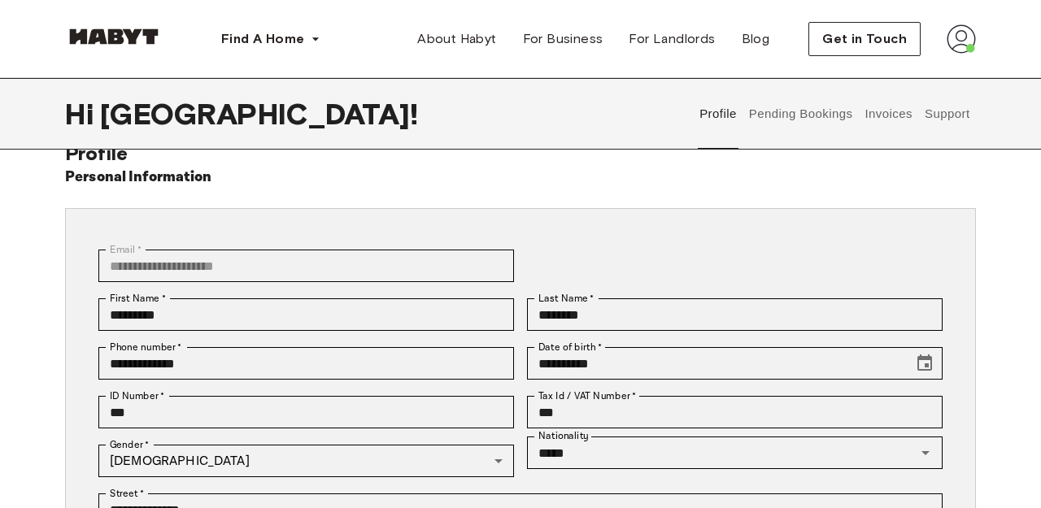
scroll to position [35, 0]
click at [797, 111] on button "Pending Bookings" at bounding box center [801, 114] width 108 height 72
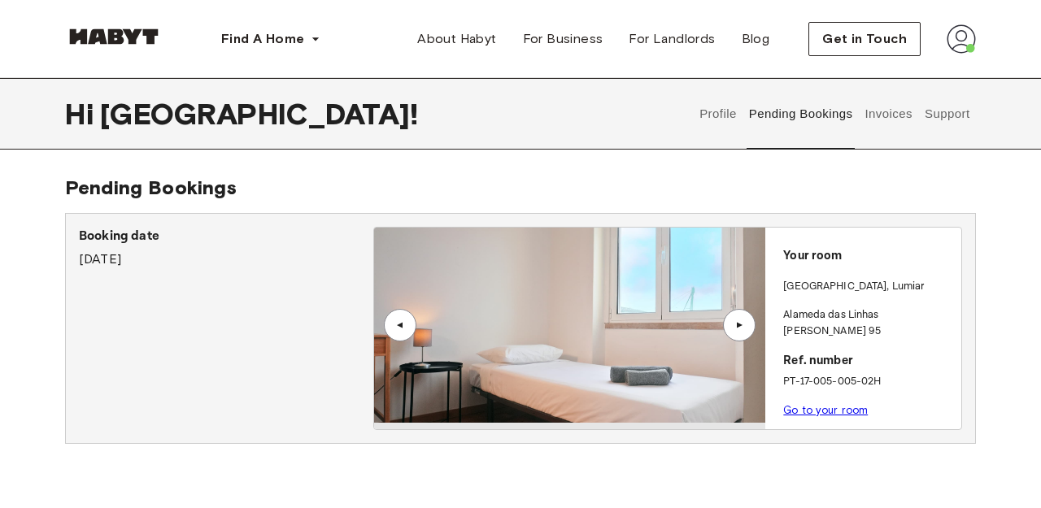
click at [843, 404] on link "Go to your room" at bounding box center [825, 410] width 85 height 12
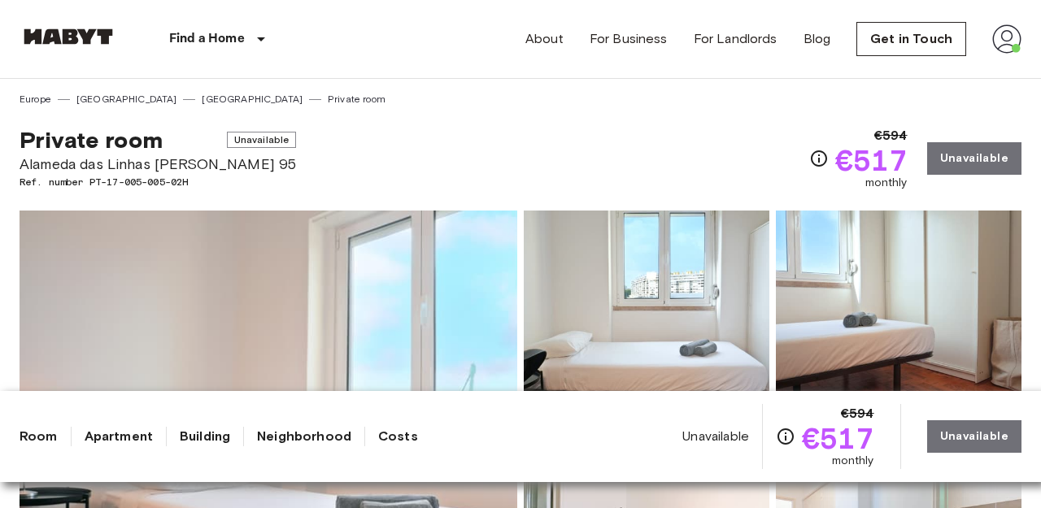
click at [1009, 51] on img at bounding box center [1006, 38] width 29 height 29
click at [991, 65] on li "Profile" at bounding box center [946, 68] width 163 height 29
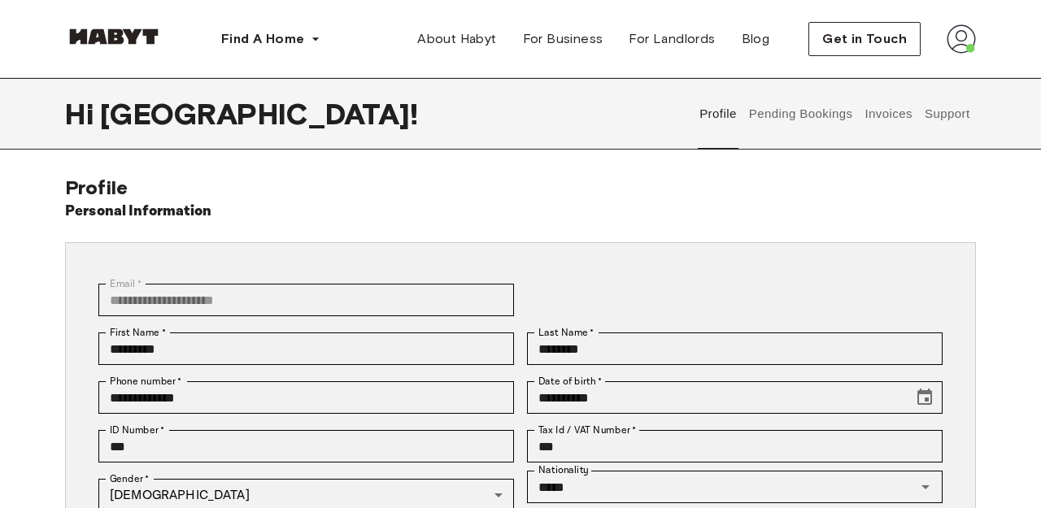
click at [894, 109] on button "Invoices" at bounding box center [888, 114] width 51 height 72
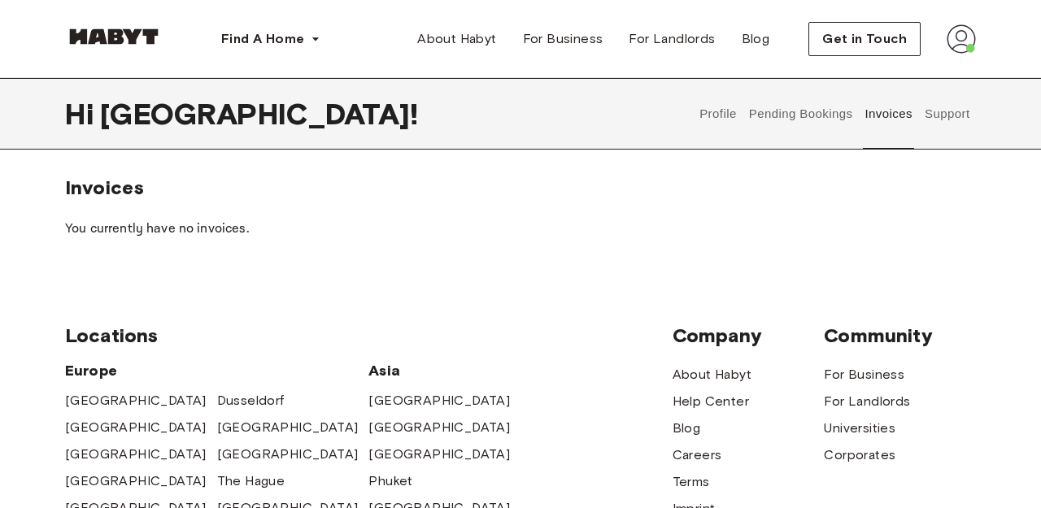
click at [956, 113] on button "Support" at bounding box center [947, 114] width 50 height 72
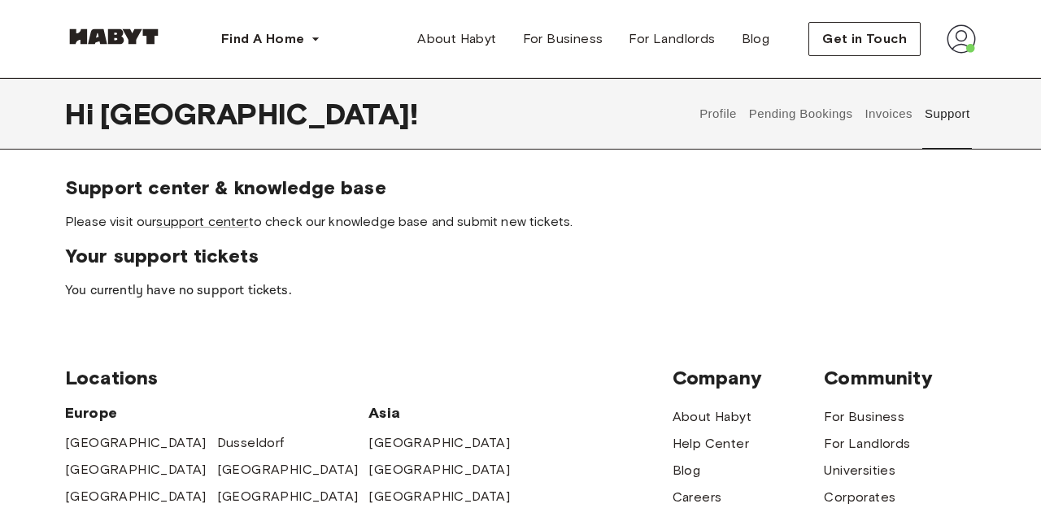
click at [734, 115] on button "Profile" at bounding box center [718, 114] width 41 height 72
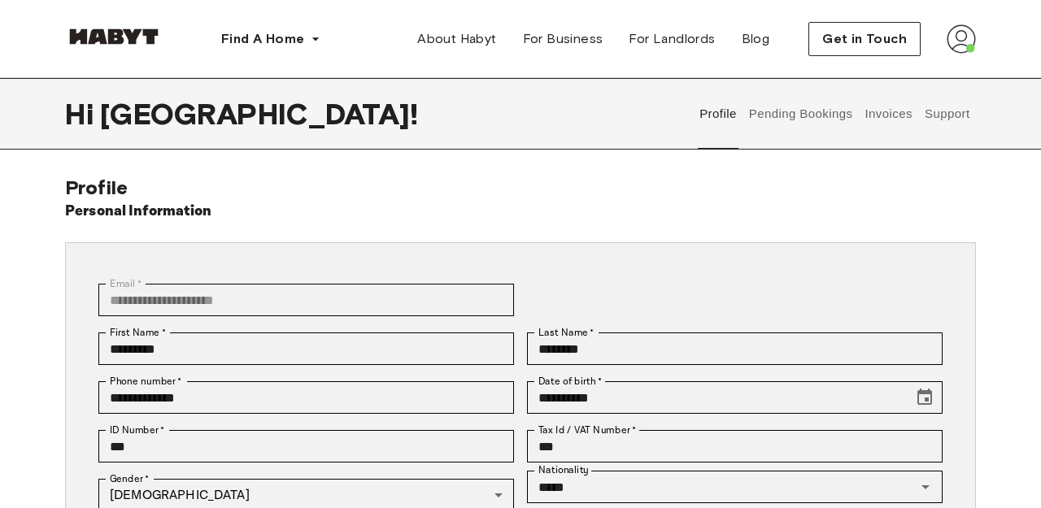
click at [790, 120] on button "Pending Bookings" at bounding box center [801, 114] width 108 height 72
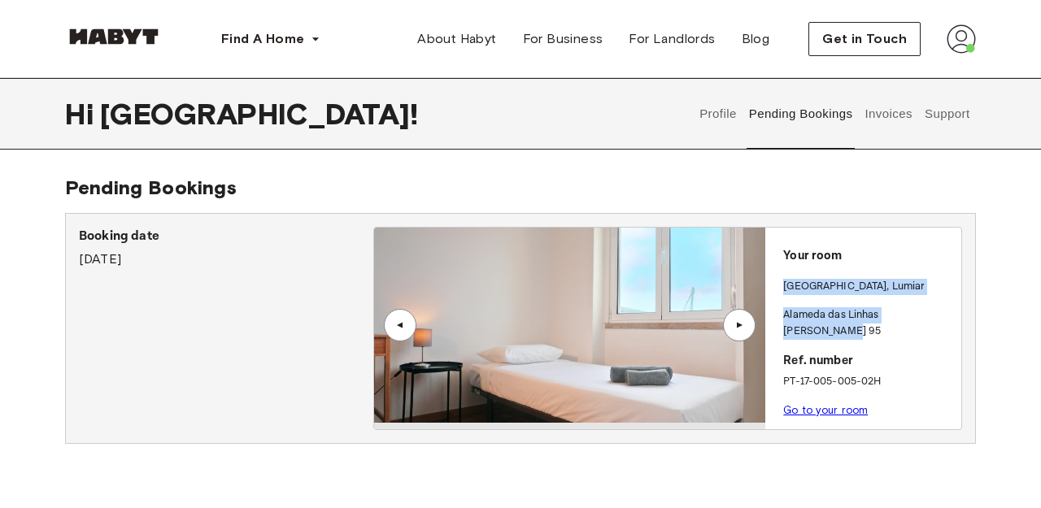
drag, startPoint x: 785, startPoint y: 284, endPoint x: 943, endPoint y: 318, distance: 161.4
click at [943, 318] on div "Your room LISBON , Lumiar Alameda das Linhas de Torres 95 Ref. number PT-17-005…" at bounding box center [863, 329] width 196 height 202
click at [943, 318] on p "Alameda das Linhas [PERSON_NAME] 95" at bounding box center [869, 323] width 172 height 32
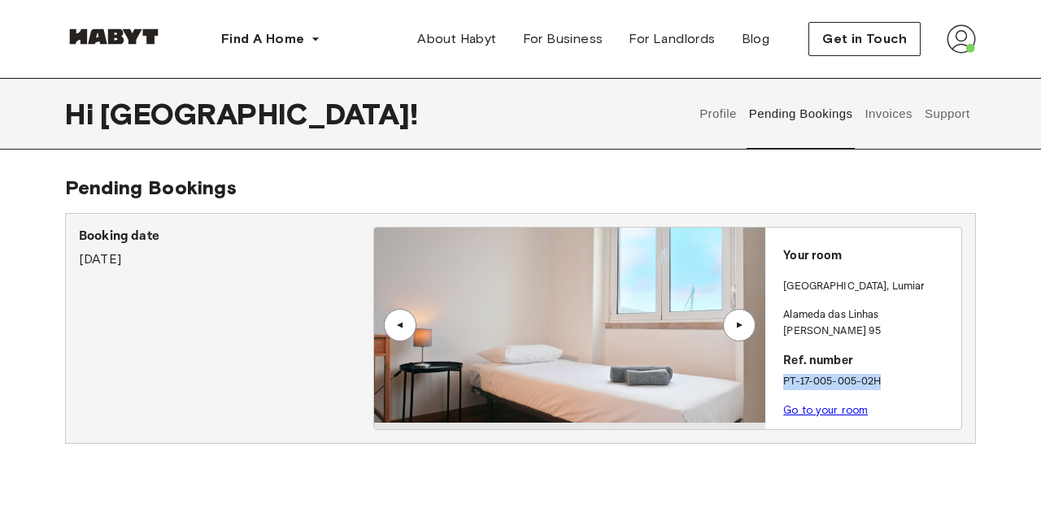
drag, startPoint x: 785, startPoint y: 360, endPoint x: 883, endPoint y: 361, distance: 98.4
click at [883, 374] on p "PT-17-005-005-02H" at bounding box center [869, 382] width 172 height 16
copy p "PT-17-005-005-02H"
click at [800, 309] on p "Alameda das Linhas [PERSON_NAME] 95" at bounding box center [869, 323] width 172 height 32
drag, startPoint x: 800, startPoint y: 309, endPoint x: 930, endPoint y: 309, distance: 129.3
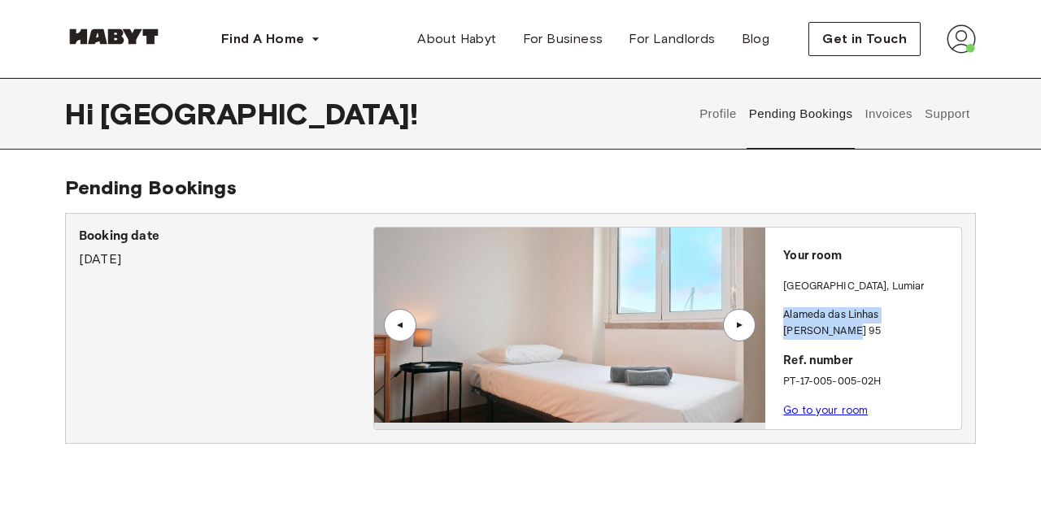
click at [930, 309] on p "Alameda das Linhas [PERSON_NAME] 95" at bounding box center [869, 323] width 172 height 32
copy p "Alameda das Linhas [PERSON_NAME] 95"
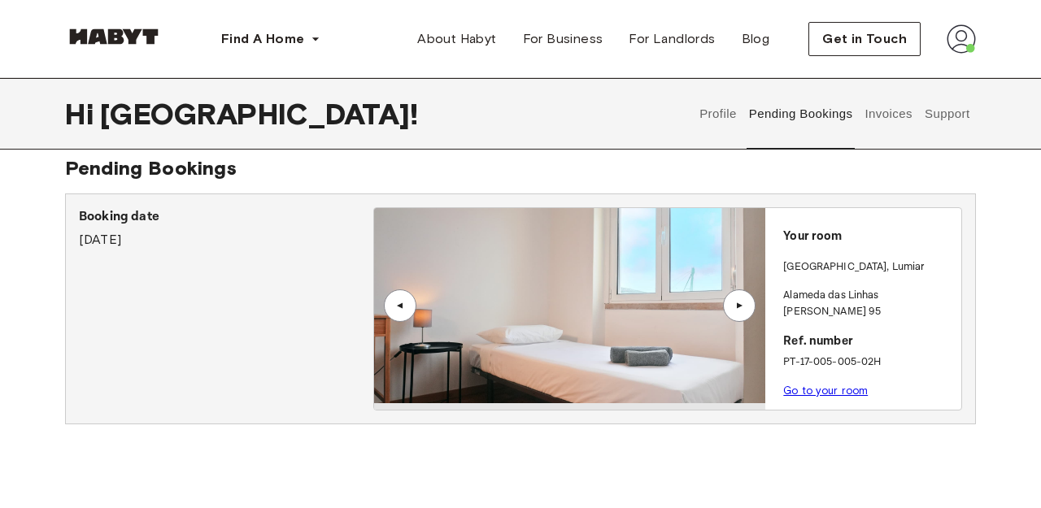
click at [107, 234] on div "Booking date [DATE]" at bounding box center [226, 228] width 294 height 42
drag, startPoint x: 107, startPoint y: 234, endPoint x: 177, endPoint y: 233, distance: 70.0
click at [177, 233] on div "Booking date [DATE]" at bounding box center [226, 228] width 294 height 42
copy div "[DATE]"
click at [734, 113] on button "Profile" at bounding box center [718, 114] width 41 height 72
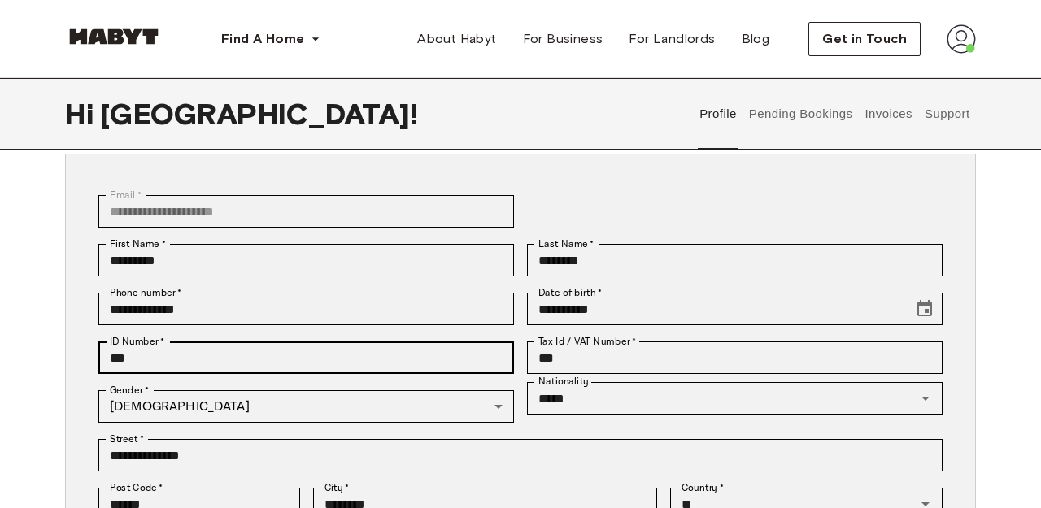
scroll to position [100, 0]
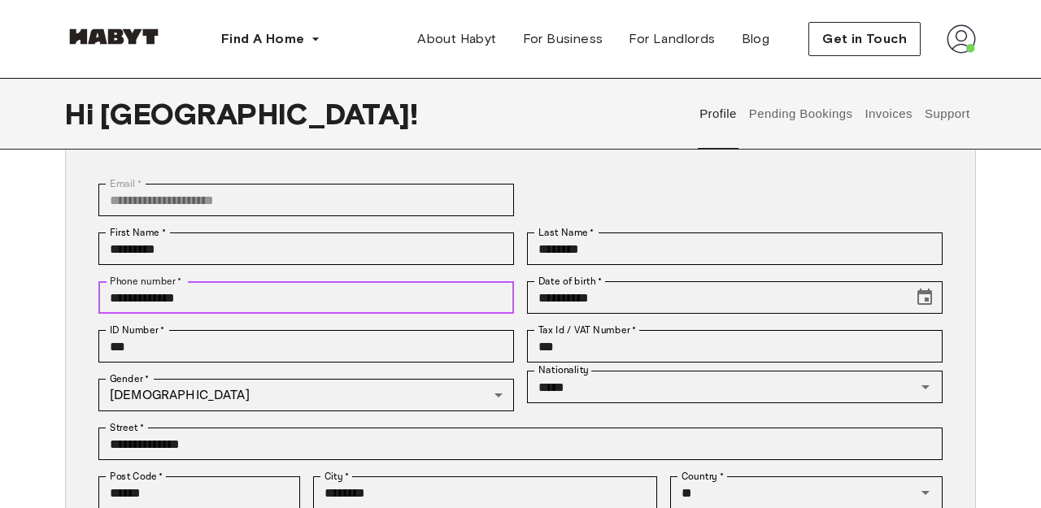
click at [261, 294] on input "**********" at bounding box center [306, 297] width 416 height 33
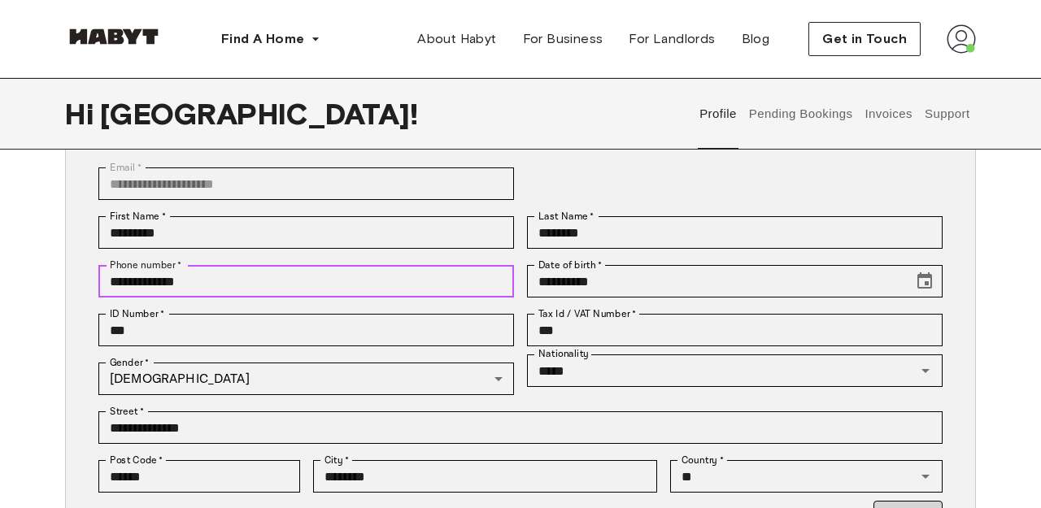
scroll to position [120, 0]
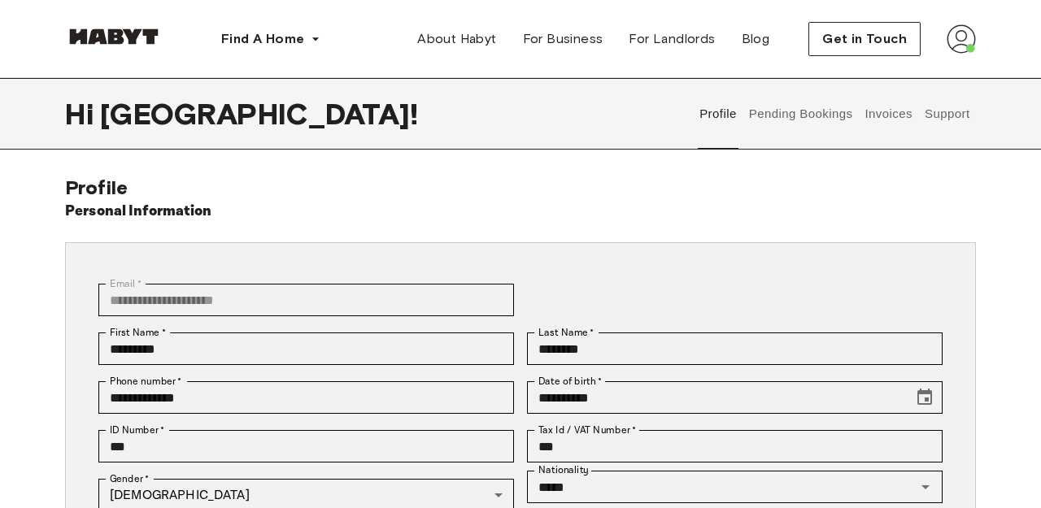
click at [965, 44] on img at bounding box center [961, 38] width 29 height 29
click at [807, 180] on div "**********" at bounding box center [520, 487] width 911 height 622
click at [964, 160] on div "**********" at bounding box center [520, 438] width 1041 height 720
click at [967, 24] on img at bounding box center [961, 38] width 29 height 29
click at [963, 26] on img at bounding box center [961, 38] width 29 height 29
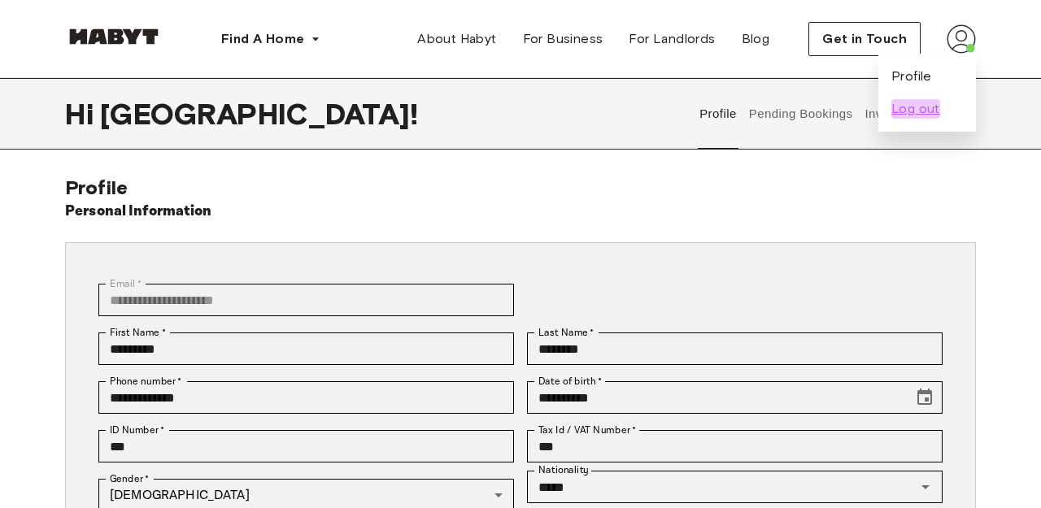
click at [911, 109] on span "Log out" at bounding box center [915, 109] width 49 height 20
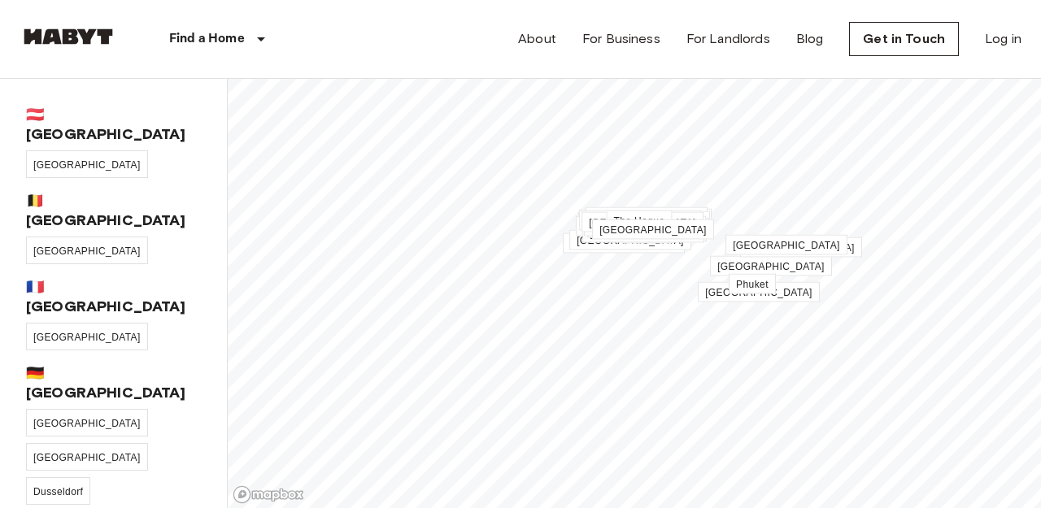
click at [1015, 34] on link "Log in" at bounding box center [1003, 39] width 37 height 20
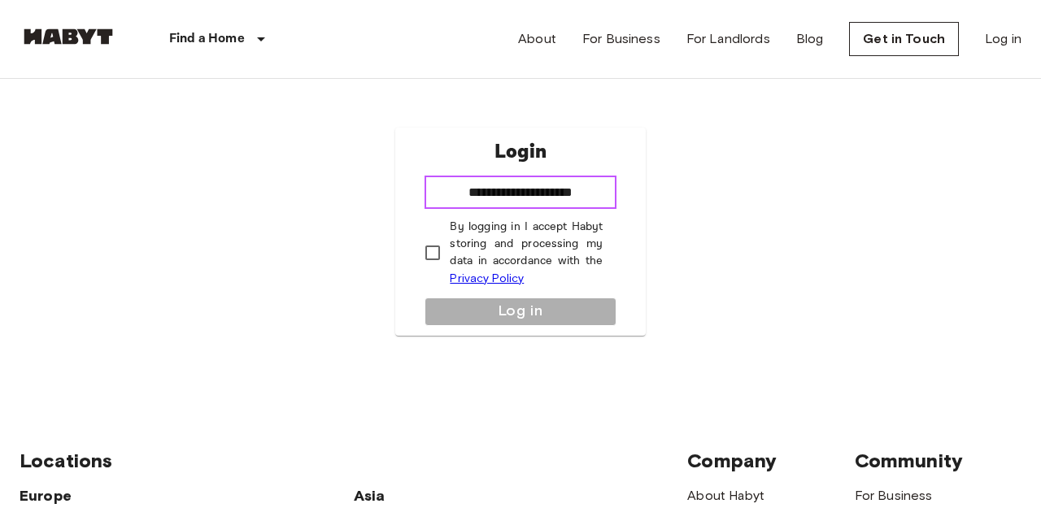
type input "**********"
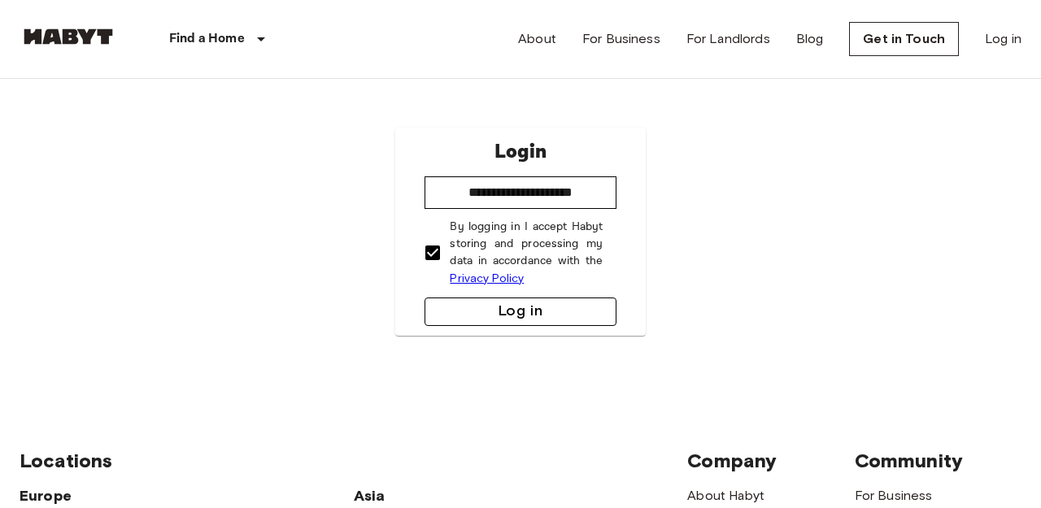
click at [450, 315] on button "Log in" at bounding box center [520, 312] width 191 height 28
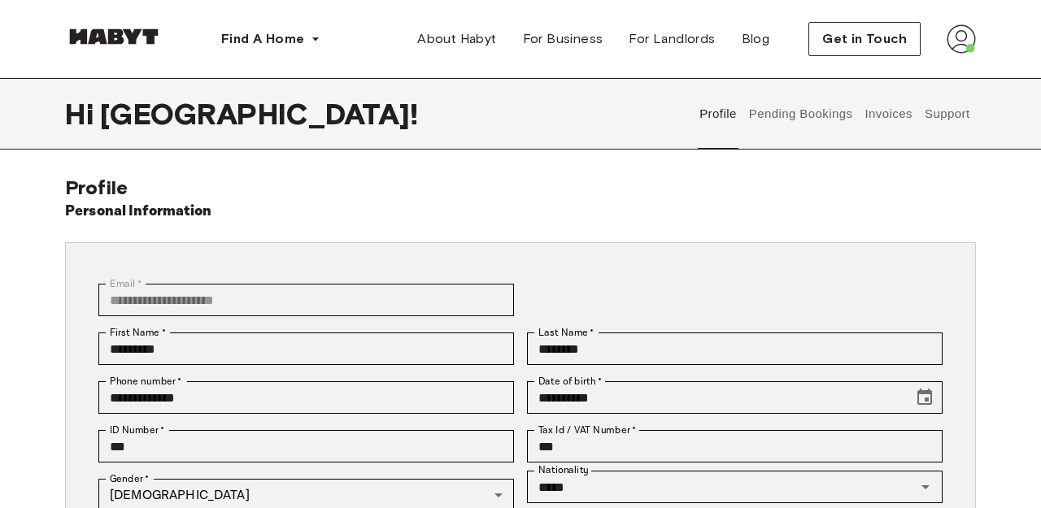
click at [798, 107] on button "Pending Bookings" at bounding box center [801, 114] width 108 height 72
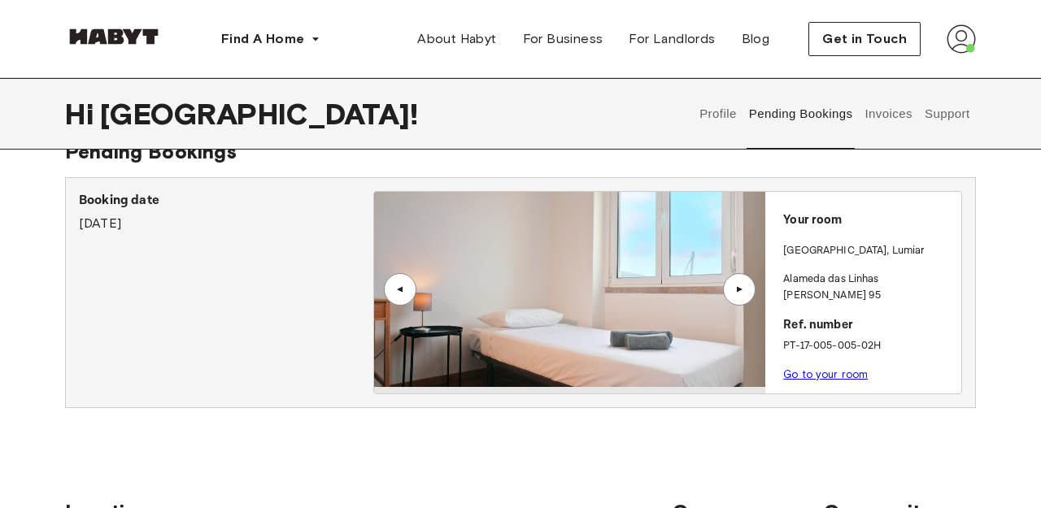
scroll to position [37, 0]
click at [180, 233] on div "Booking date [DATE]" at bounding box center [226, 291] width 294 height 203
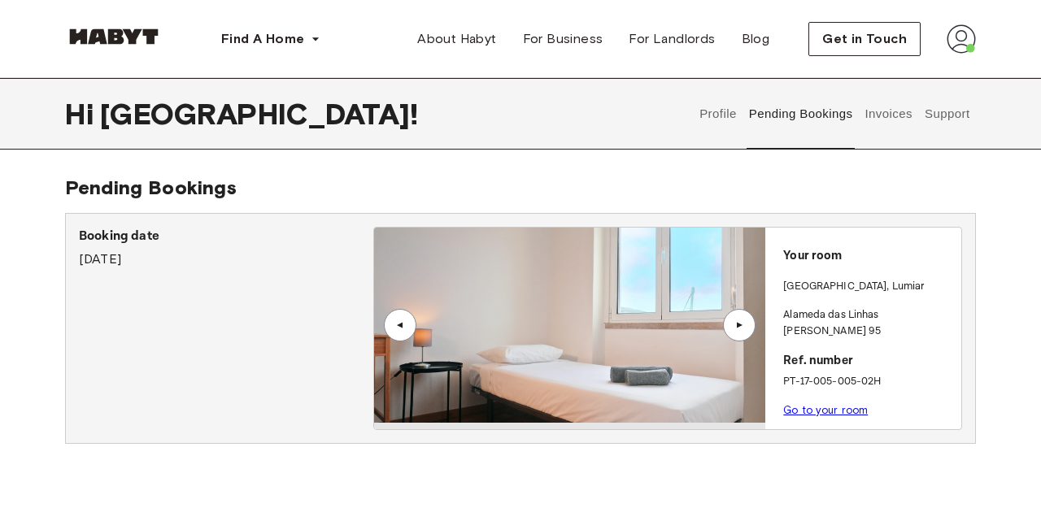
scroll to position [0, 0]
